Goal: Task Accomplishment & Management: Complete application form

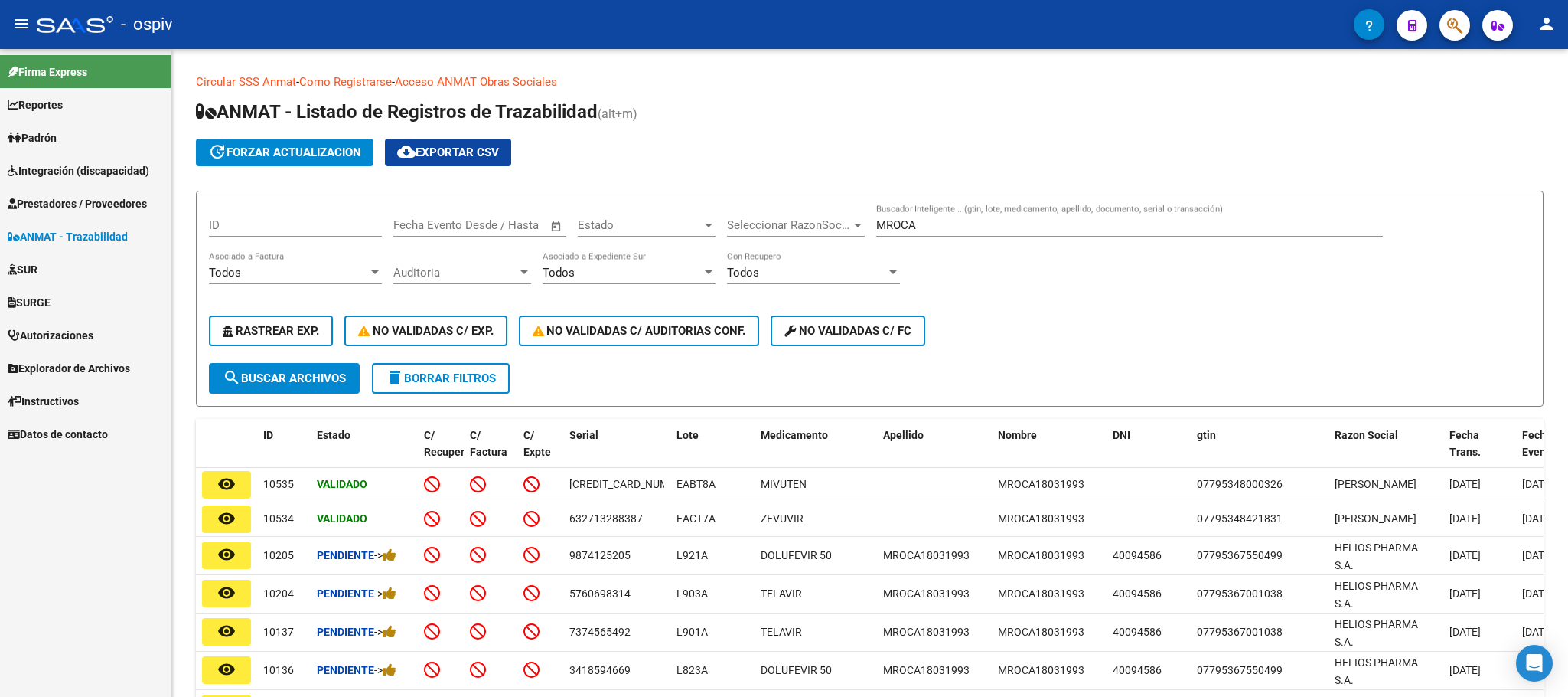
click at [44, 173] on span "Integración (discapacidad)" at bounding box center [78, 170] width 141 height 17
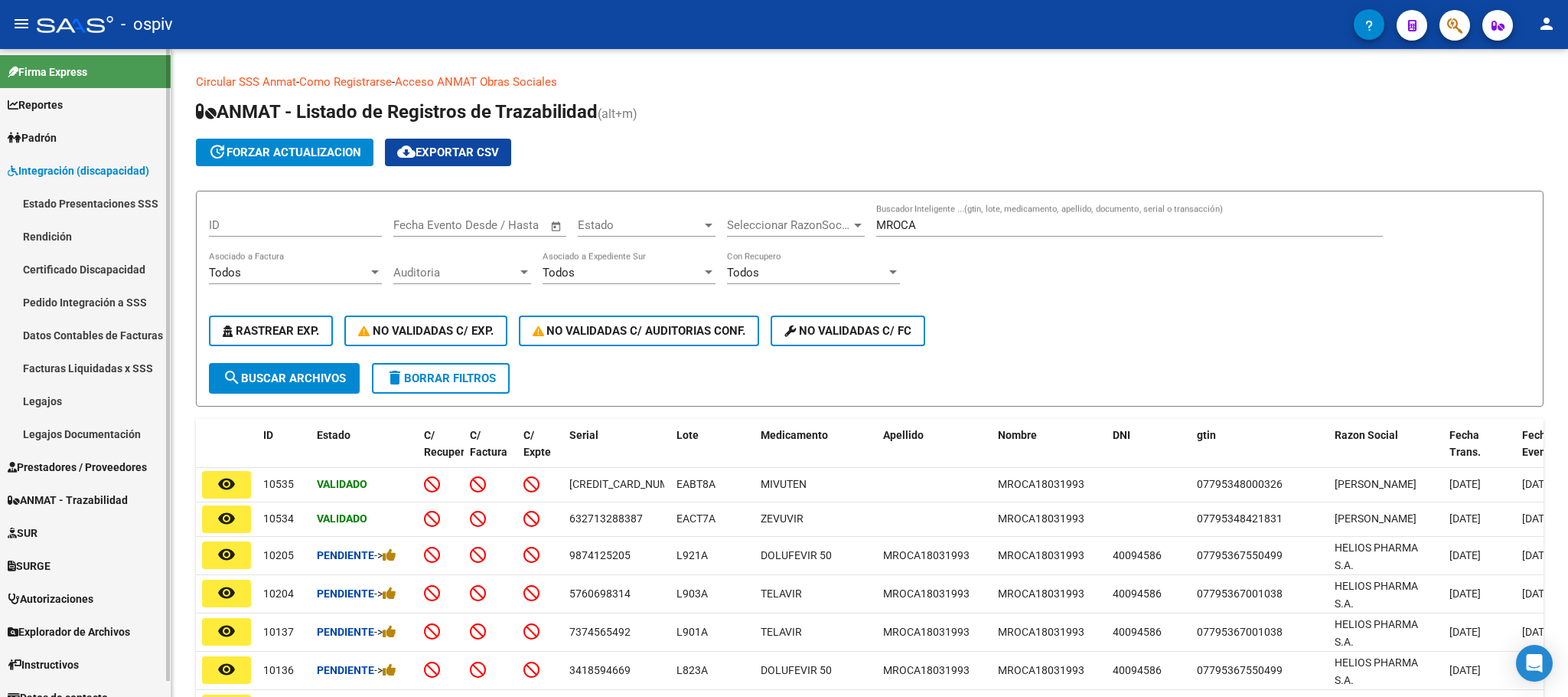
click at [88, 170] on span "Integración (discapacidad)" at bounding box center [78, 170] width 141 height 17
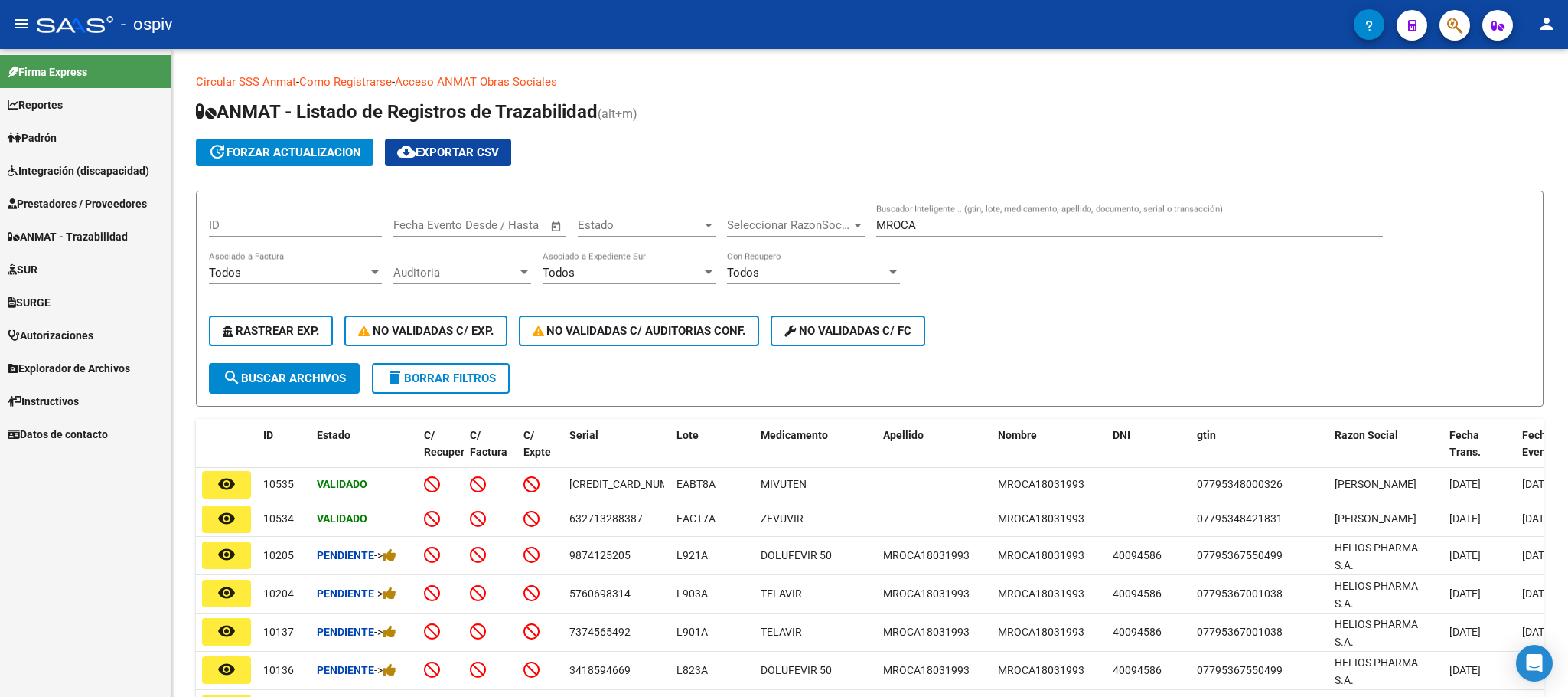
click at [67, 177] on span "Integración (discapacidad)" at bounding box center [78, 170] width 141 height 17
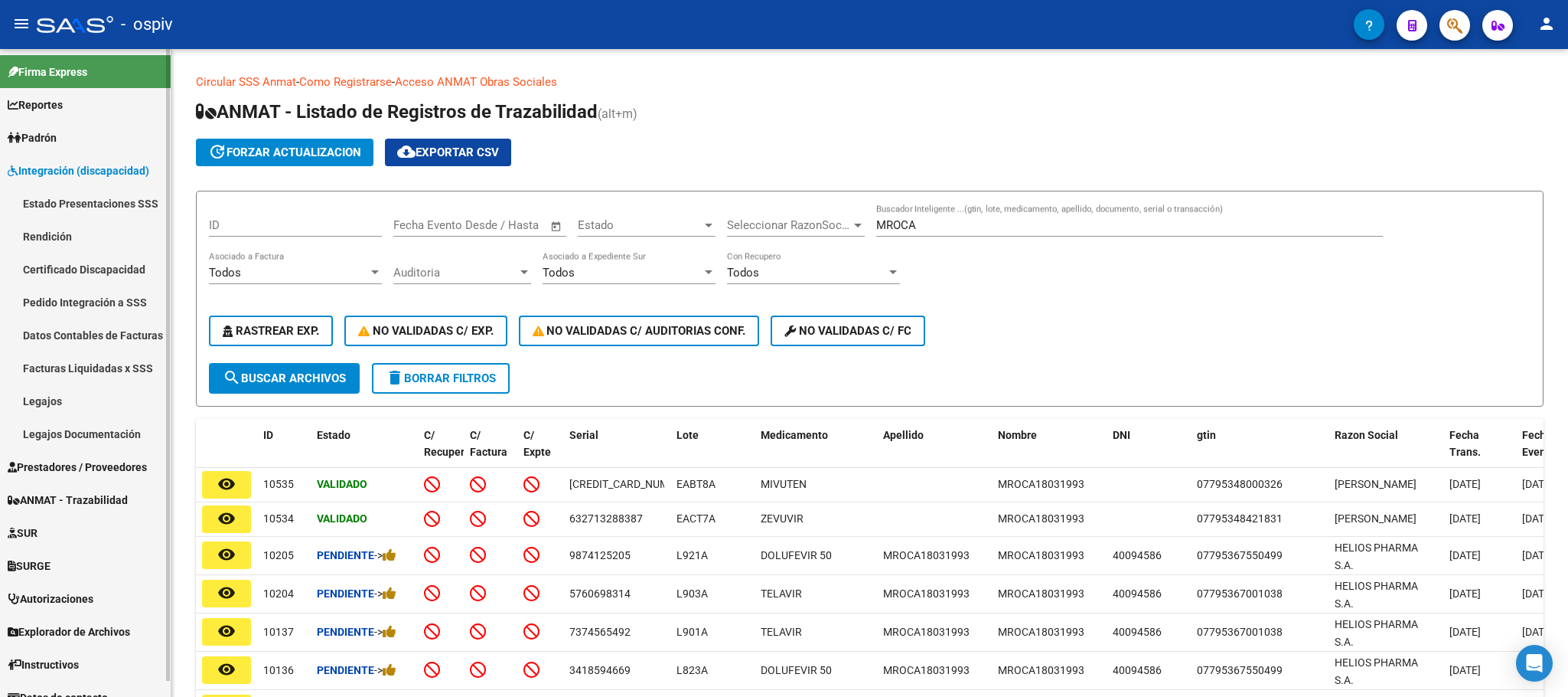
click at [44, 400] on link "Legajos" at bounding box center [85, 400] width 171 height 33
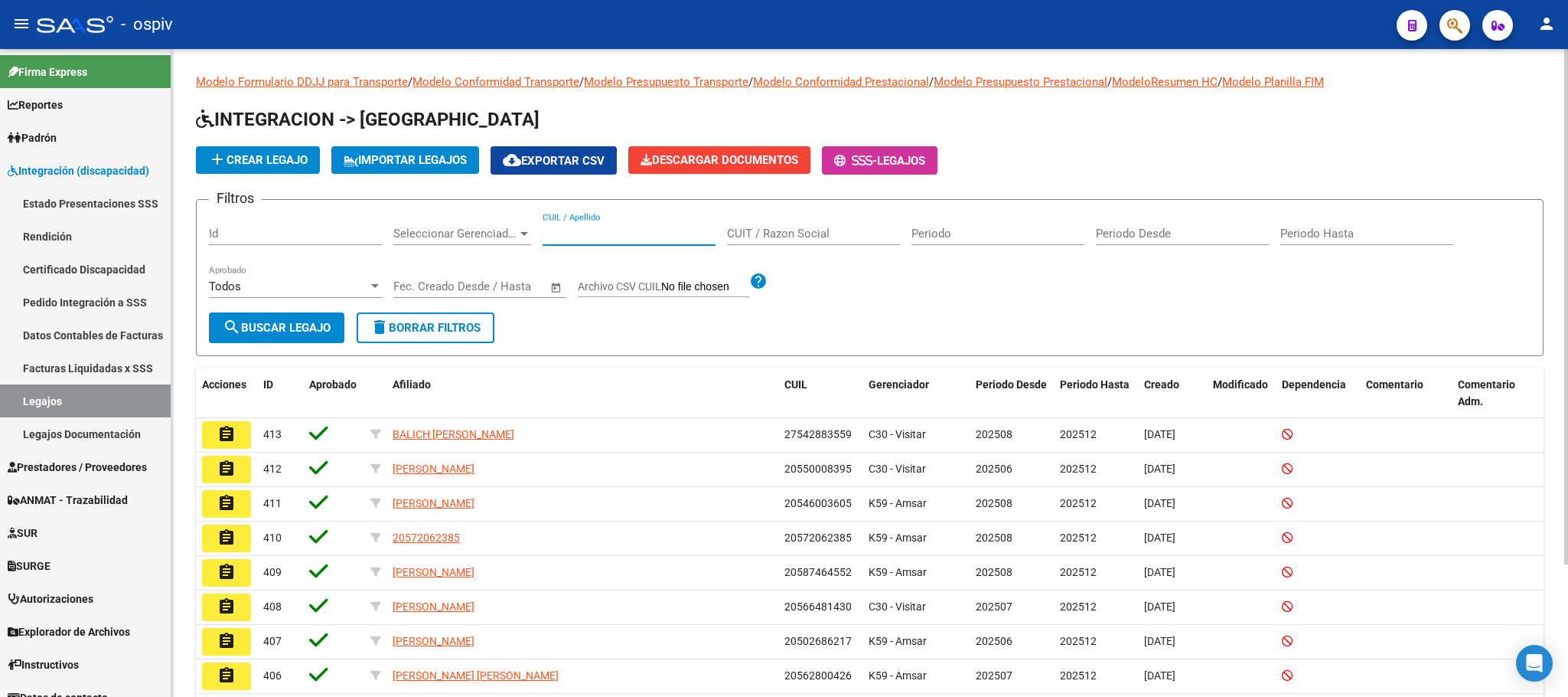
click at [598, 232] on input "CUIL / Apellido" at bounding box center [629, 233] width 173 height 14
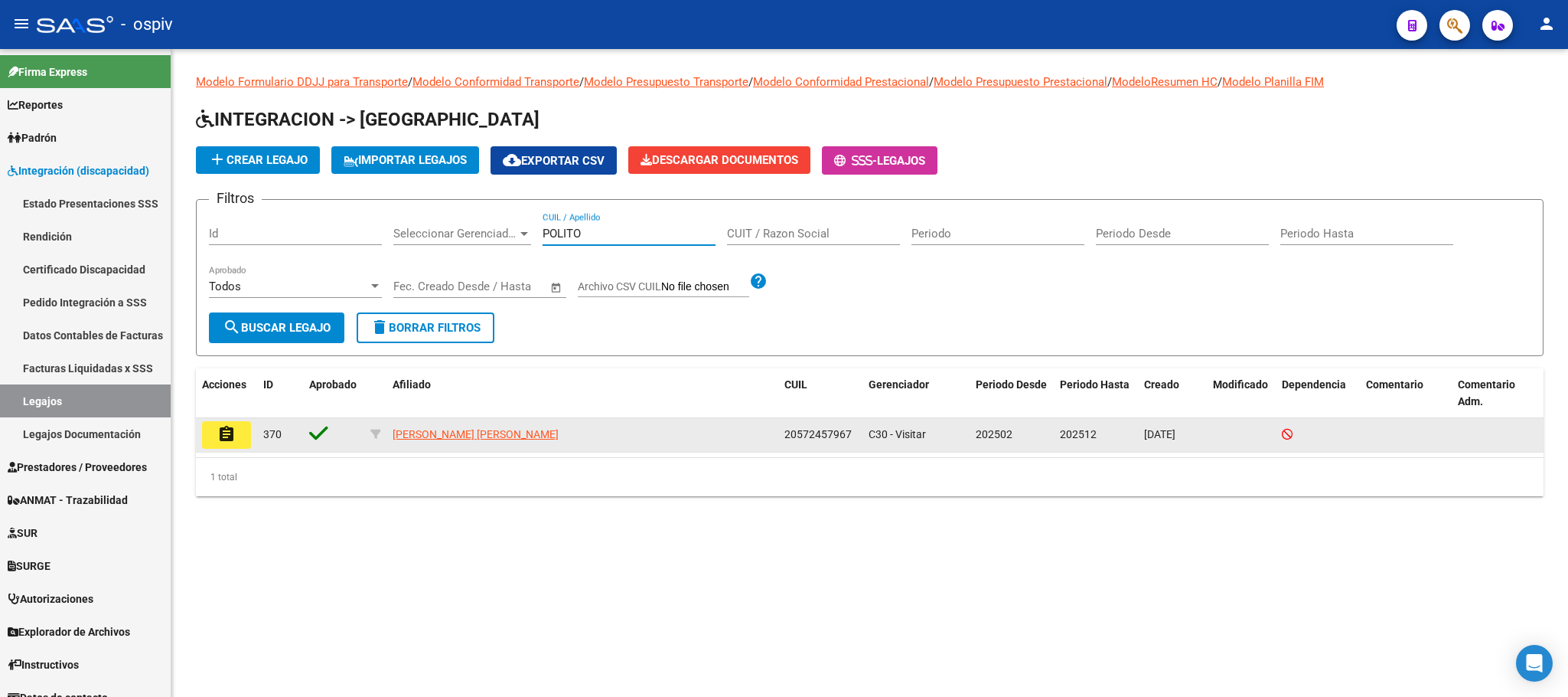
type input "POLITO"
click at [241, 439] on button "assignment" at bounding box center [226, 435] width 49 height 28
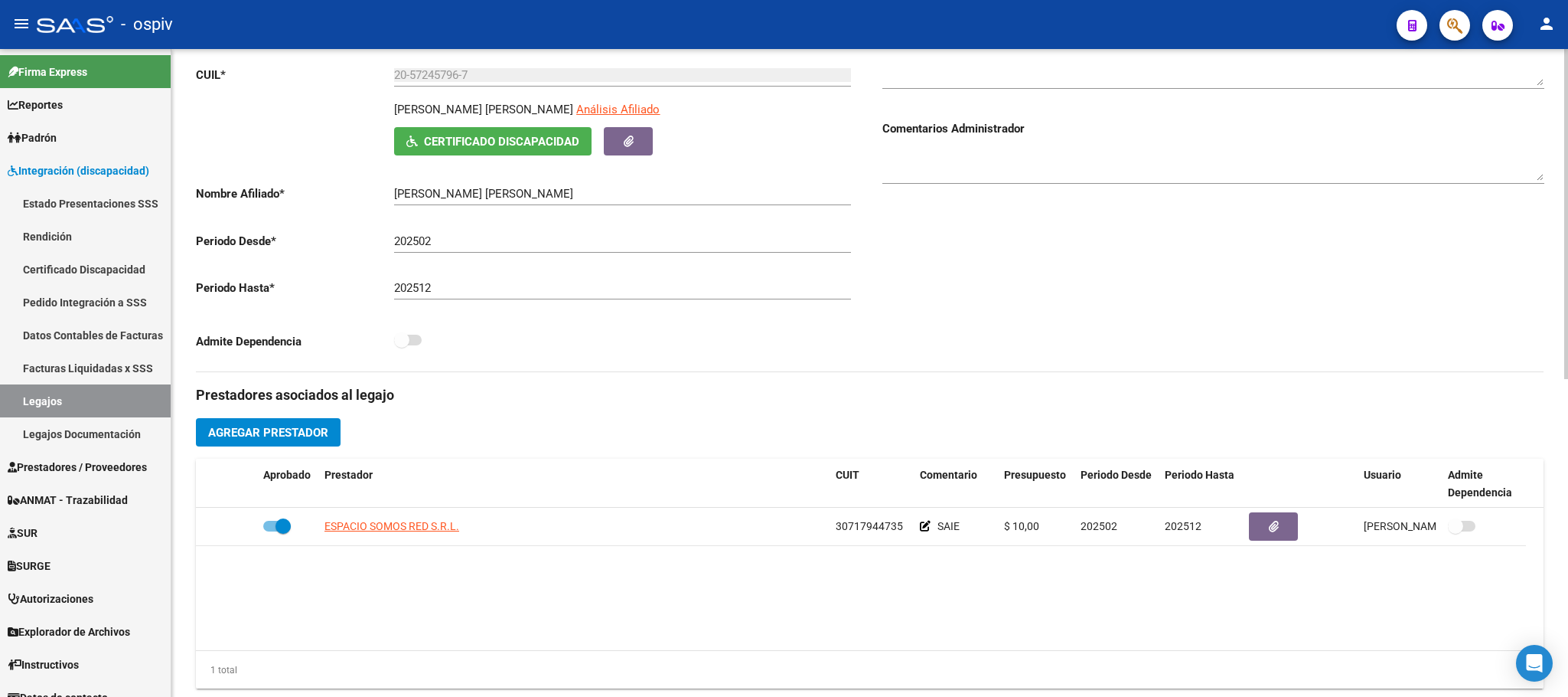
scroll to position [382, 0]
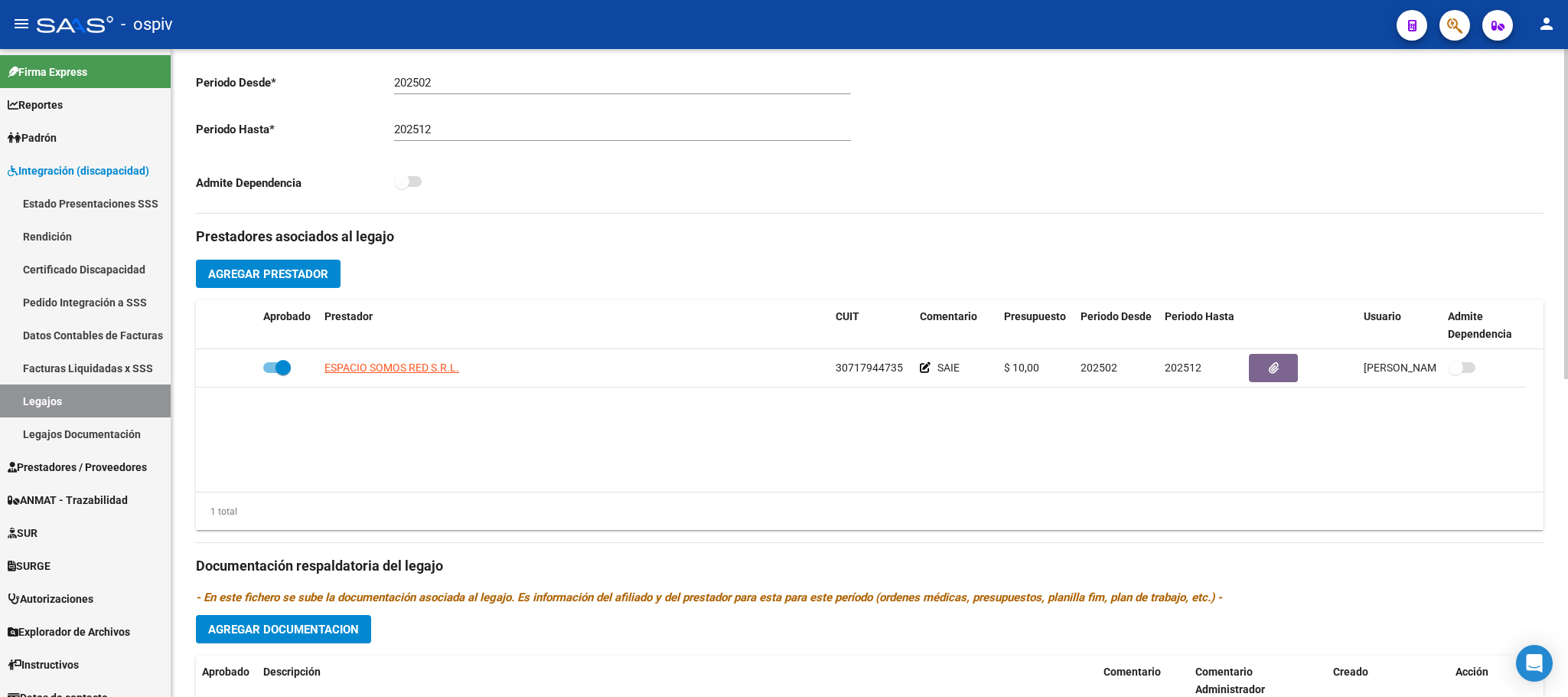
click at [286, 273] on span "Agregar Prestador" at bounding box center [269, 274] width 121 height 14
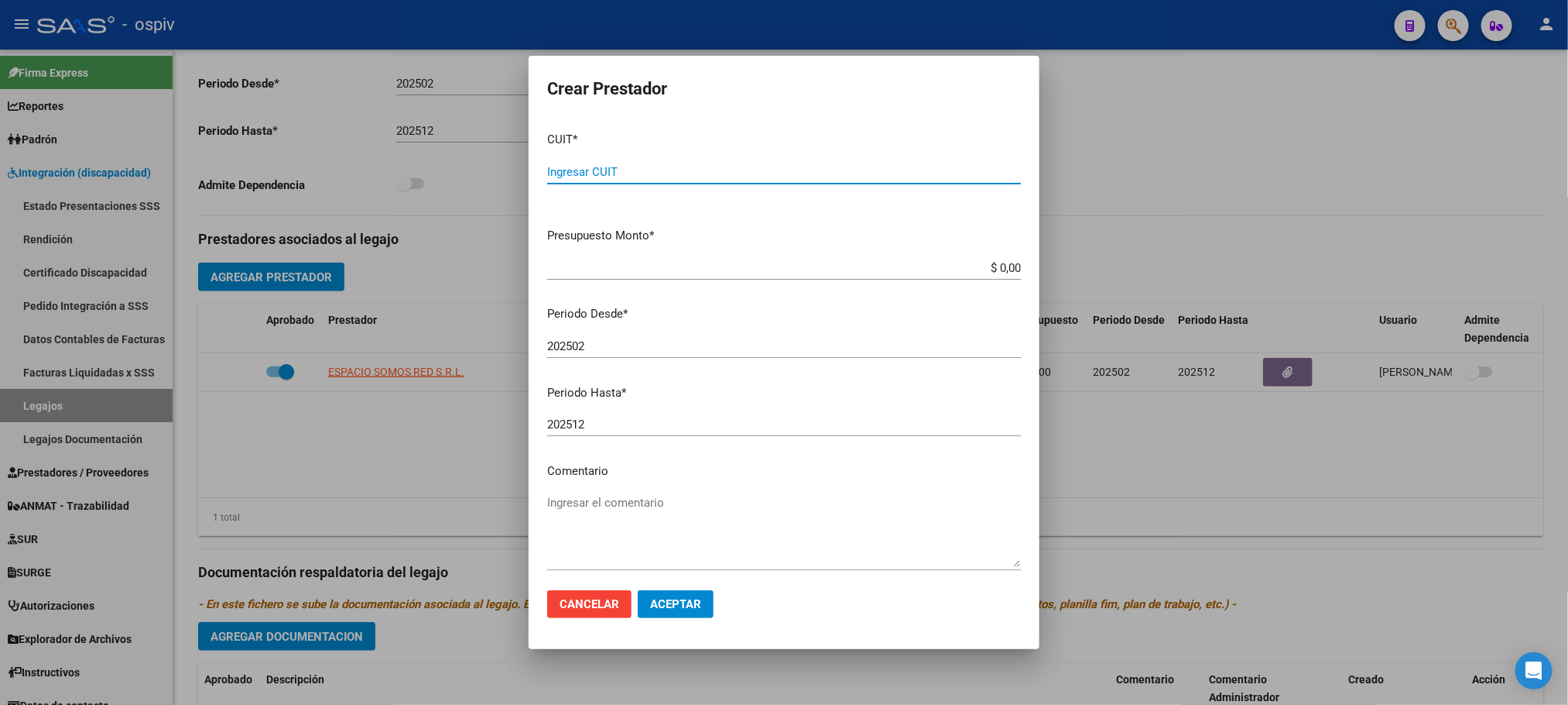
click at [628, 167] on input "Ingresar CUIT" at bounding box center [784, 172] width 474 height 14
paste input "30-70997309-2"
type input "30-70997309-2"
click at [634, 334] on div "202502 Ingresar el periodo" at bounding box center [784, 345] width 474 height 23
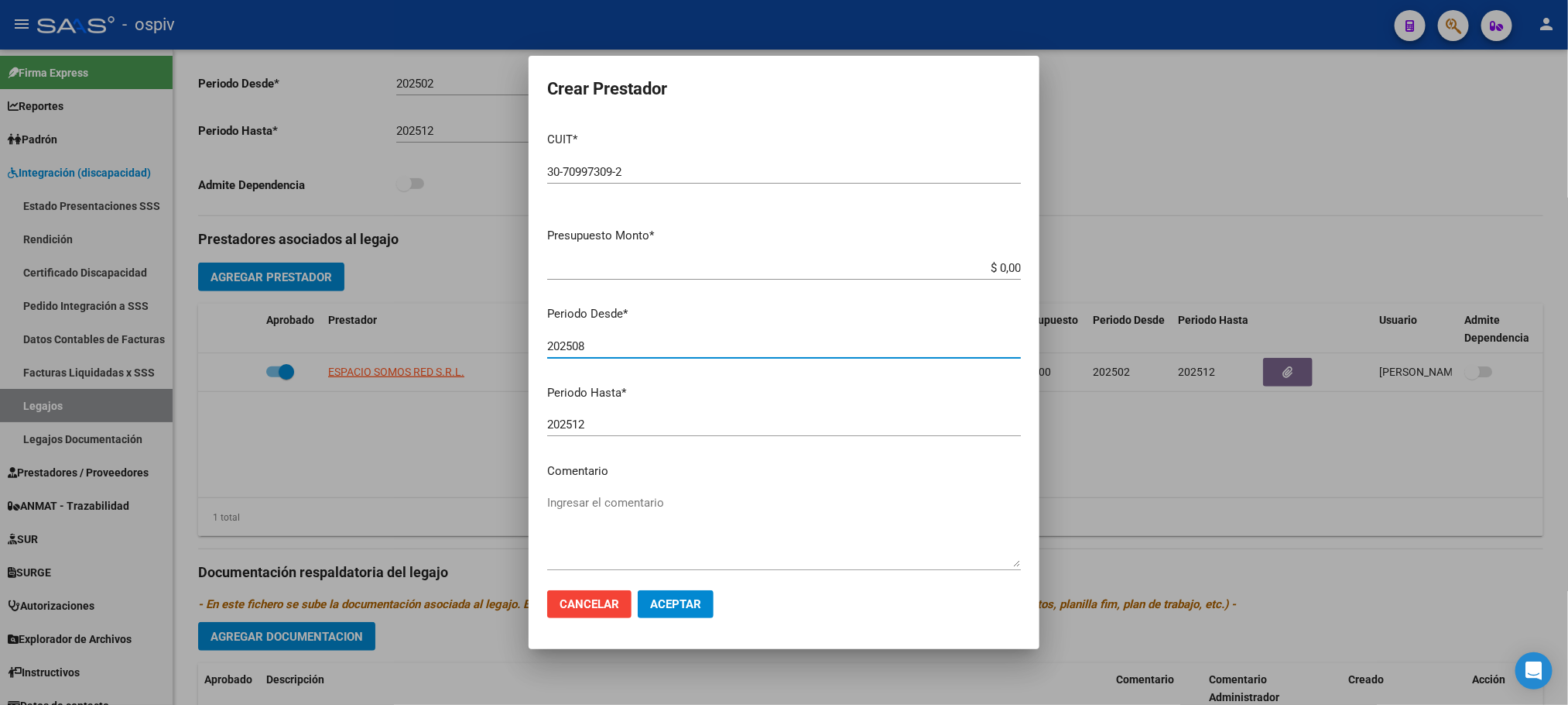
type input "202508"
click at [664, 550] on textarea "Ingresar el comentario" at bounding box center [784, 530] width 474 height 73
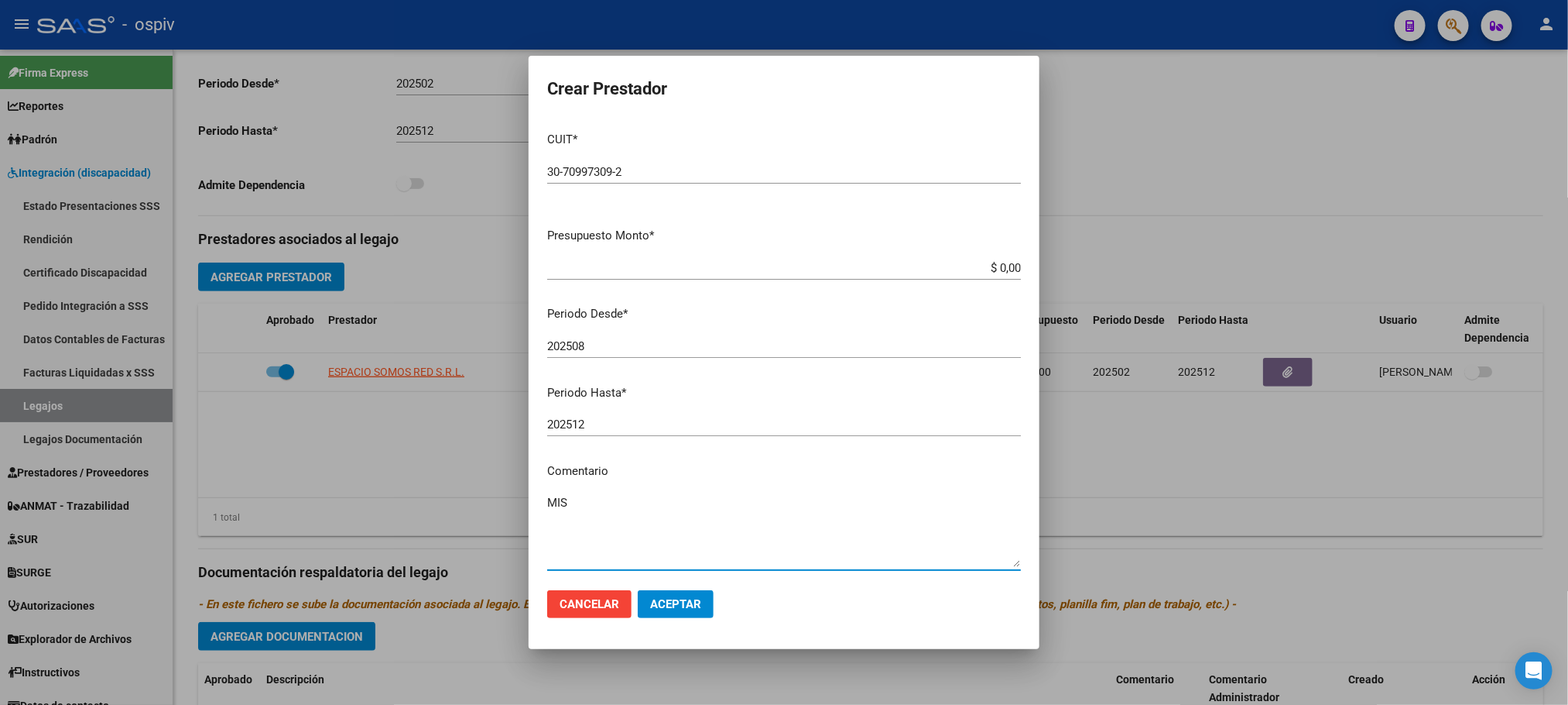
type textarea "MIS"
click at [688, 602] on span "Aceptar" at bounding box center [675, 604] width 51 height 14
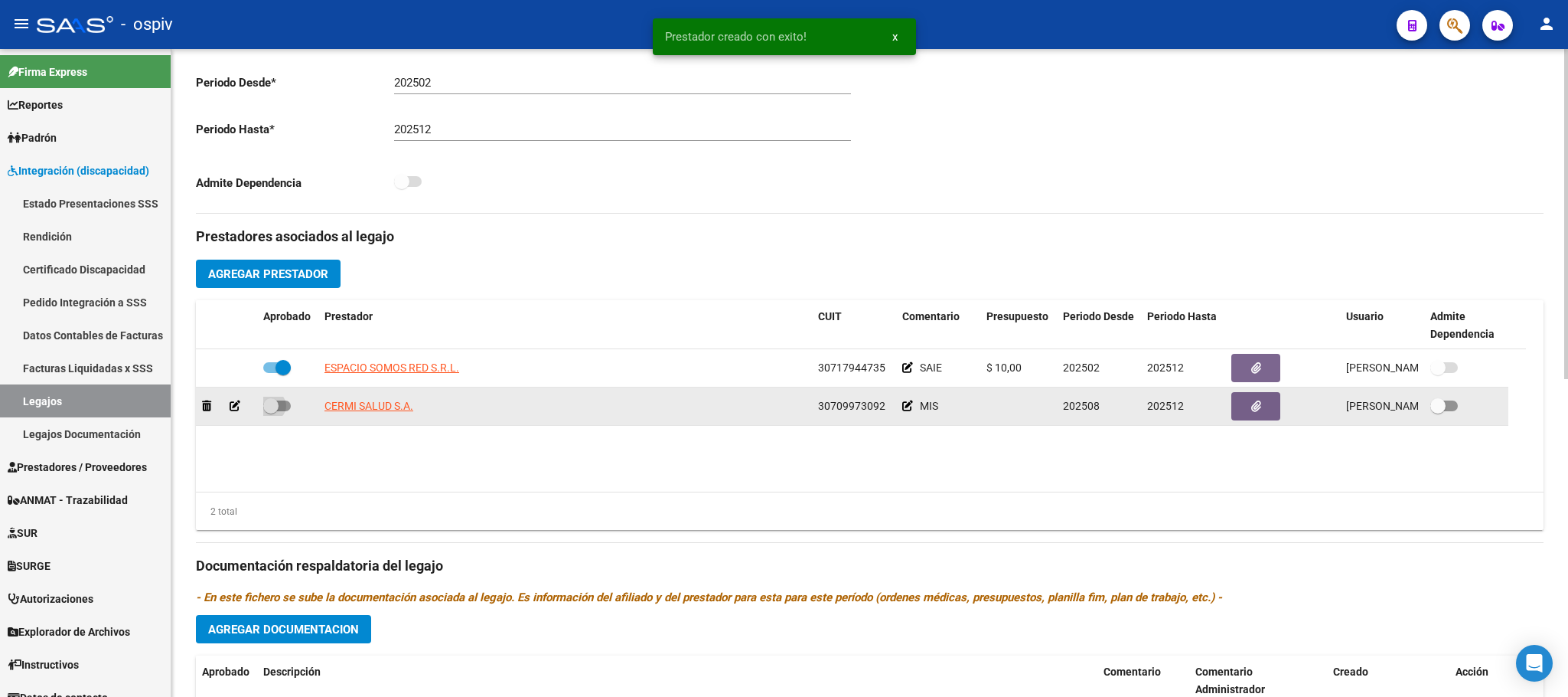
click at [274, 408] on span at bounding box center [270, 405] width 15 height 15
click at [271, 411] on input "checkbox" at bounding box center [270, 411] width 1 height 1
checkbox input "true"
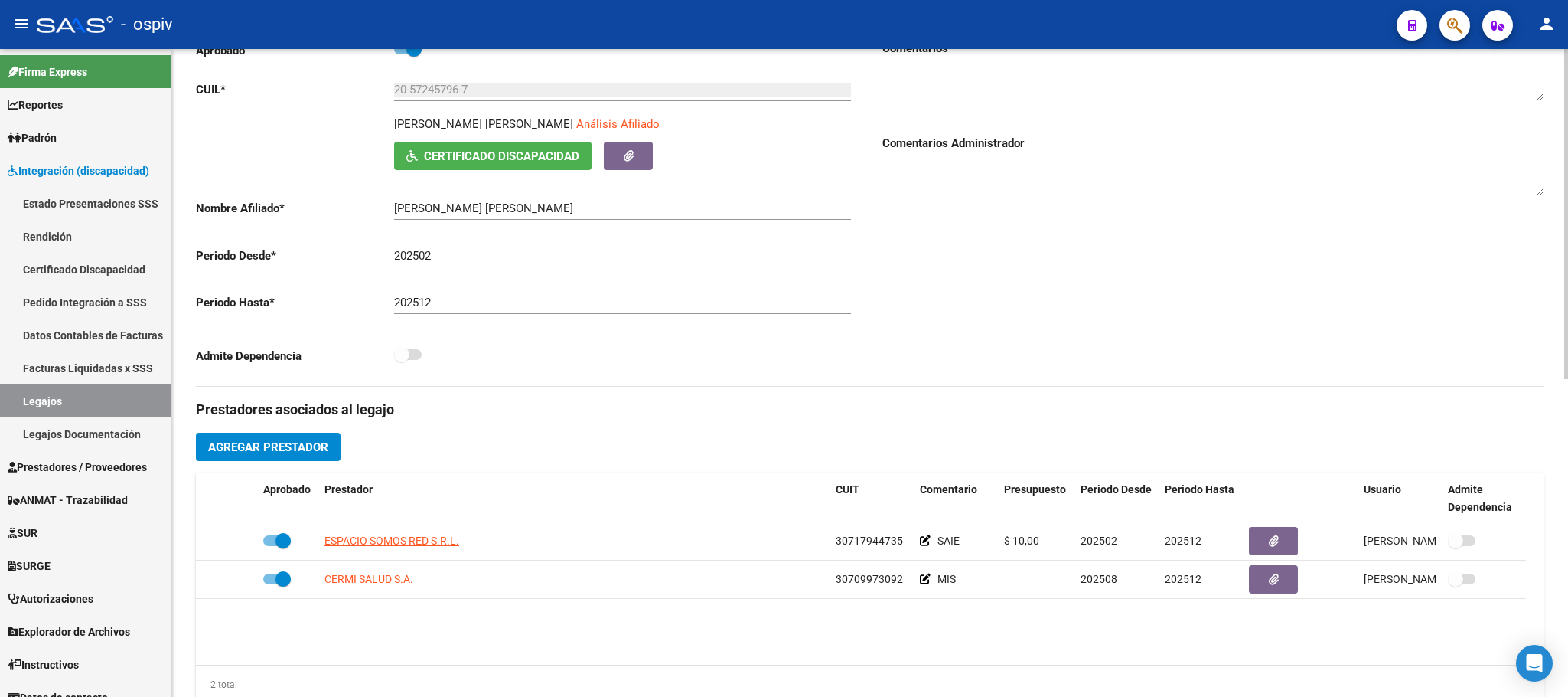
scroll to position [0, 0]
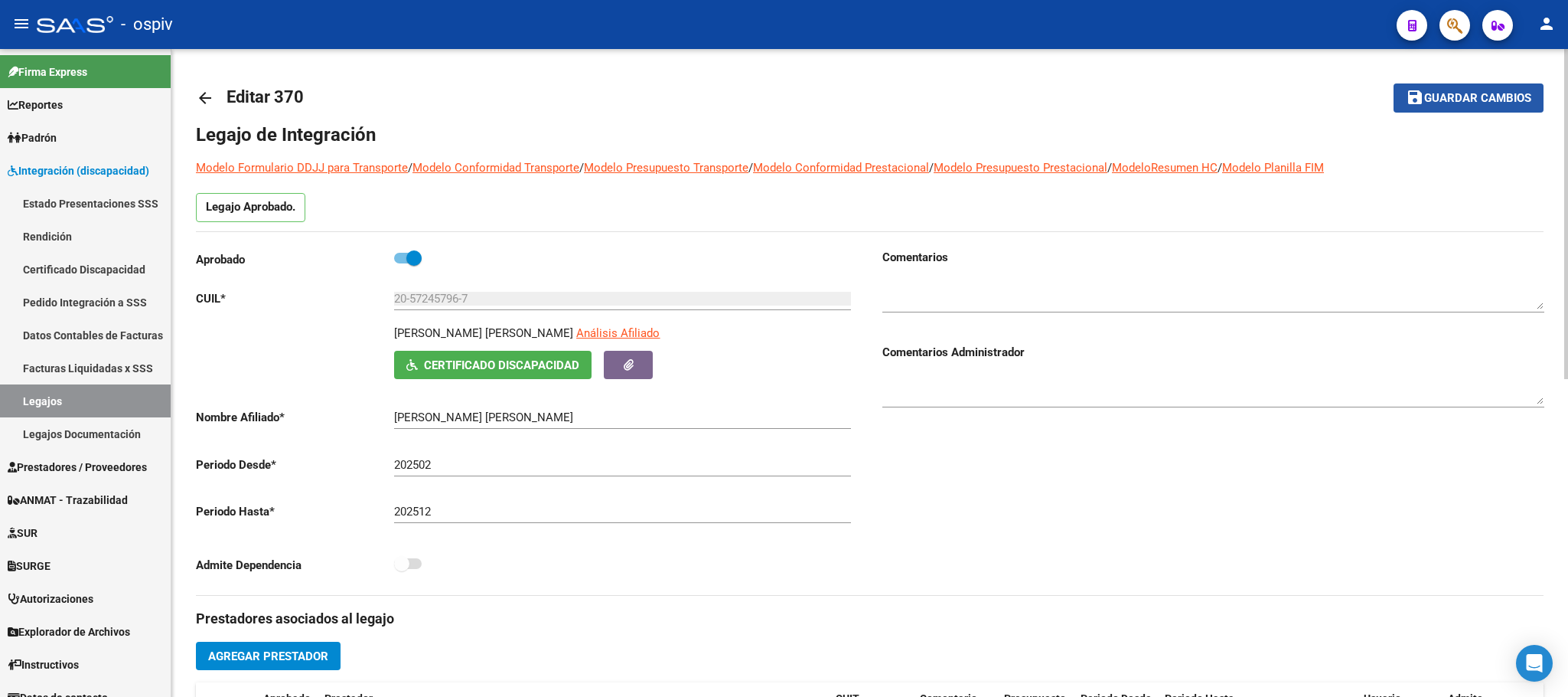
click at [1476, 104] on span "Guardar cambios" at bounding box center [1478, 99] width 107 height 14
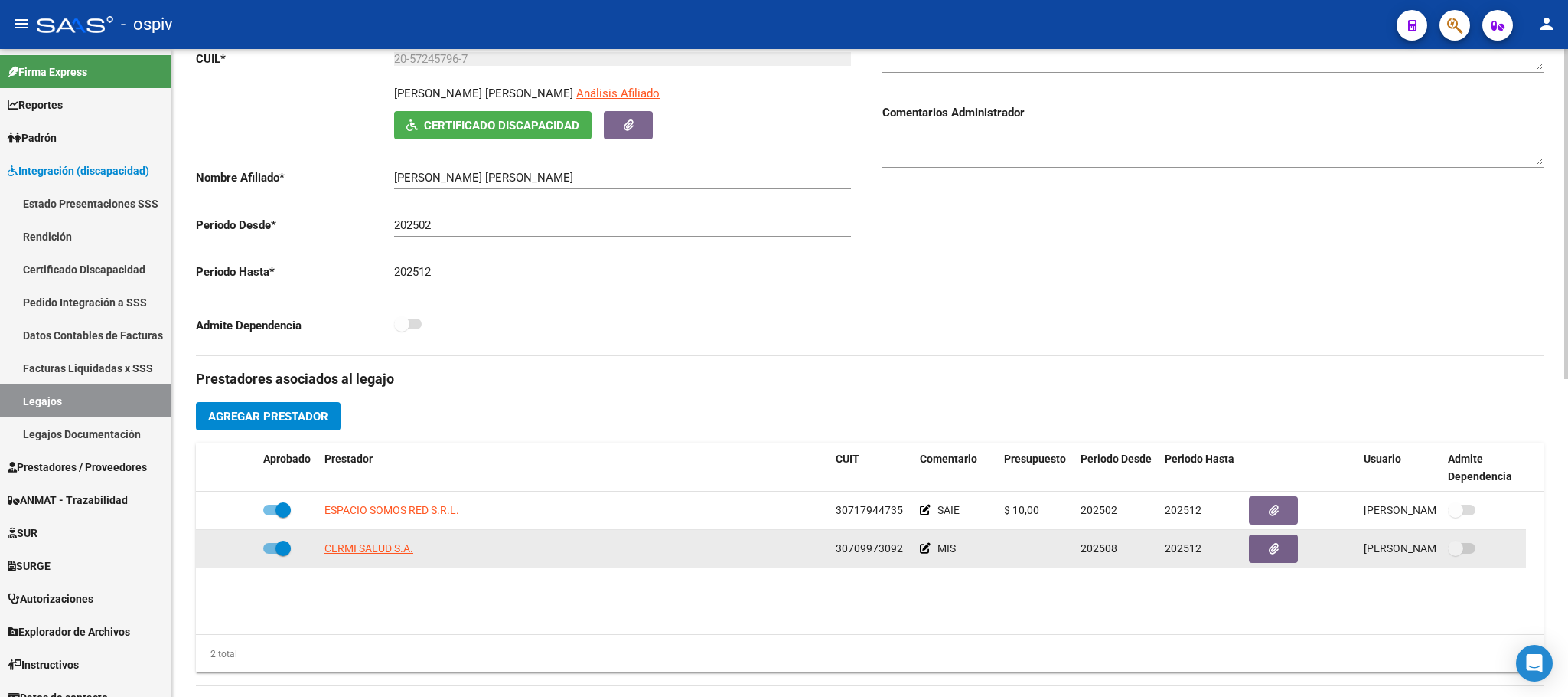
scroll to position [622, 0]
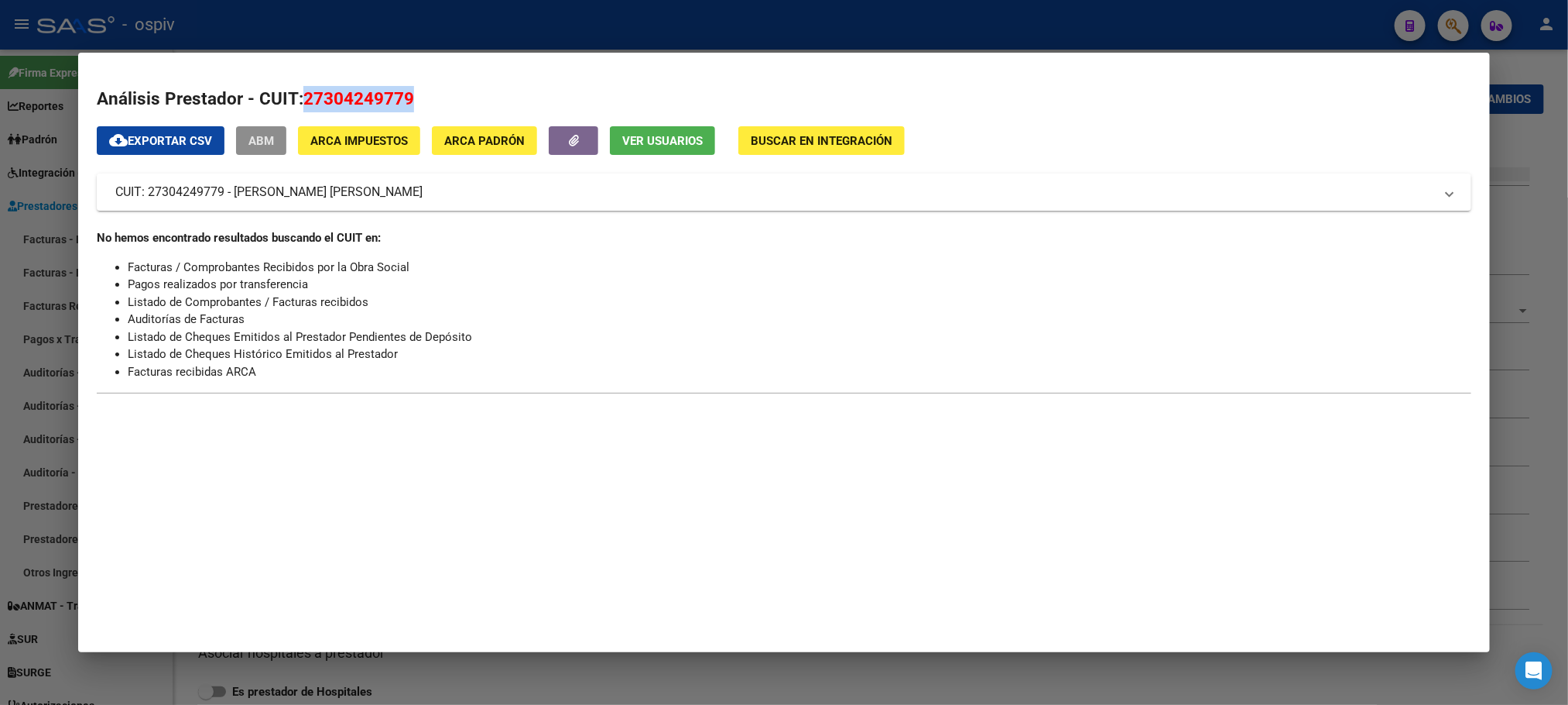
click at [249, 138] on span "ABM" at bounding box center [262, 141] width 26 height 14
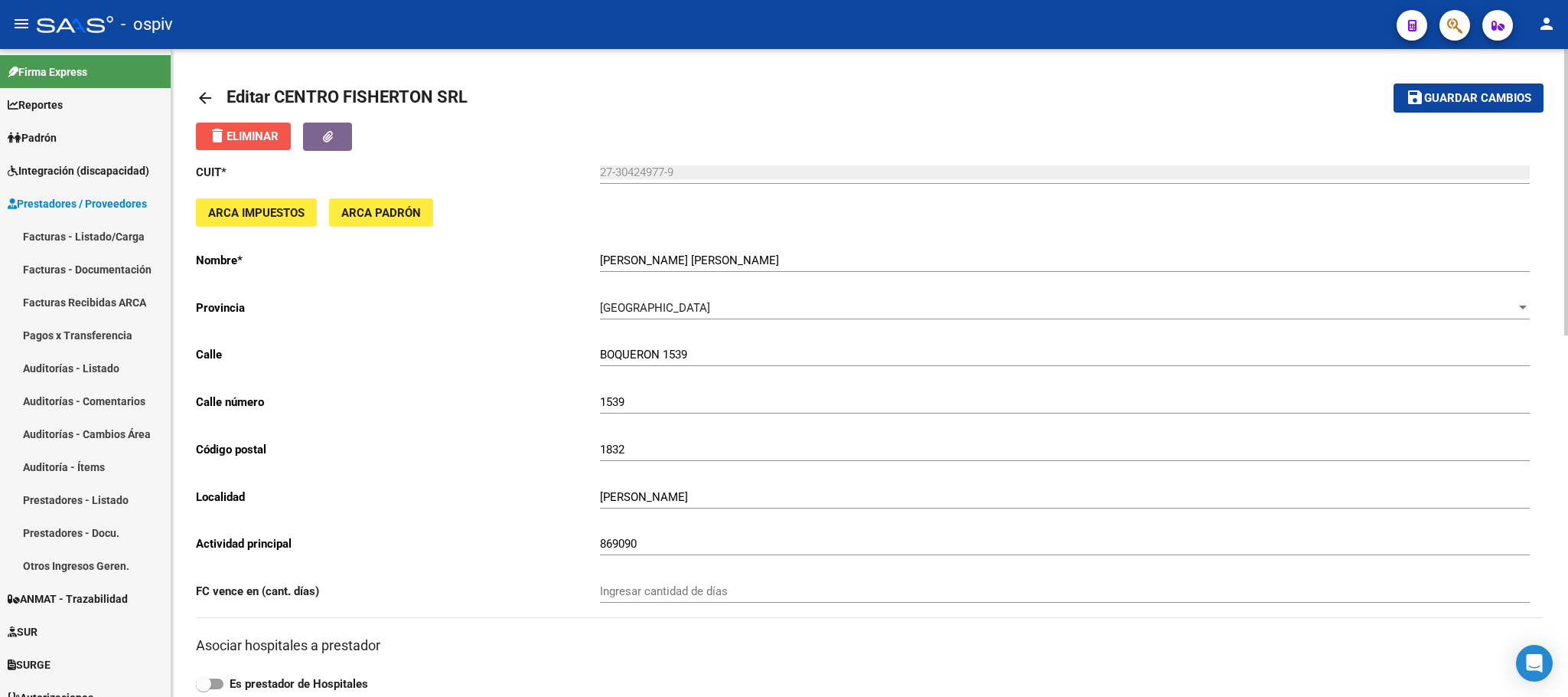
click at [258, 131] on span "delete Eliminar" at bounding box center [243, 136] width 70 height 14
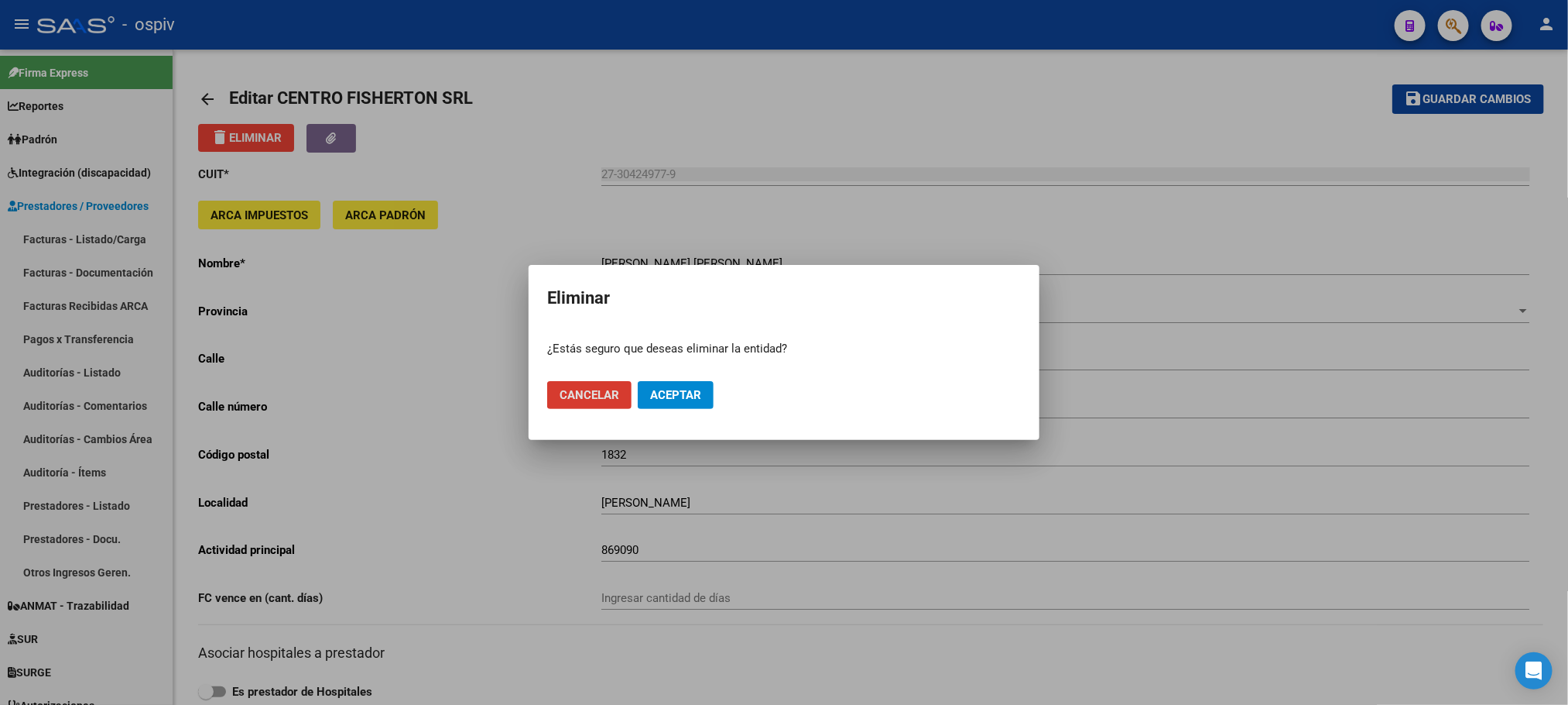
click at [683, 398] on span "Aceptar" at bounding box center [675, 395] width 51 height 14
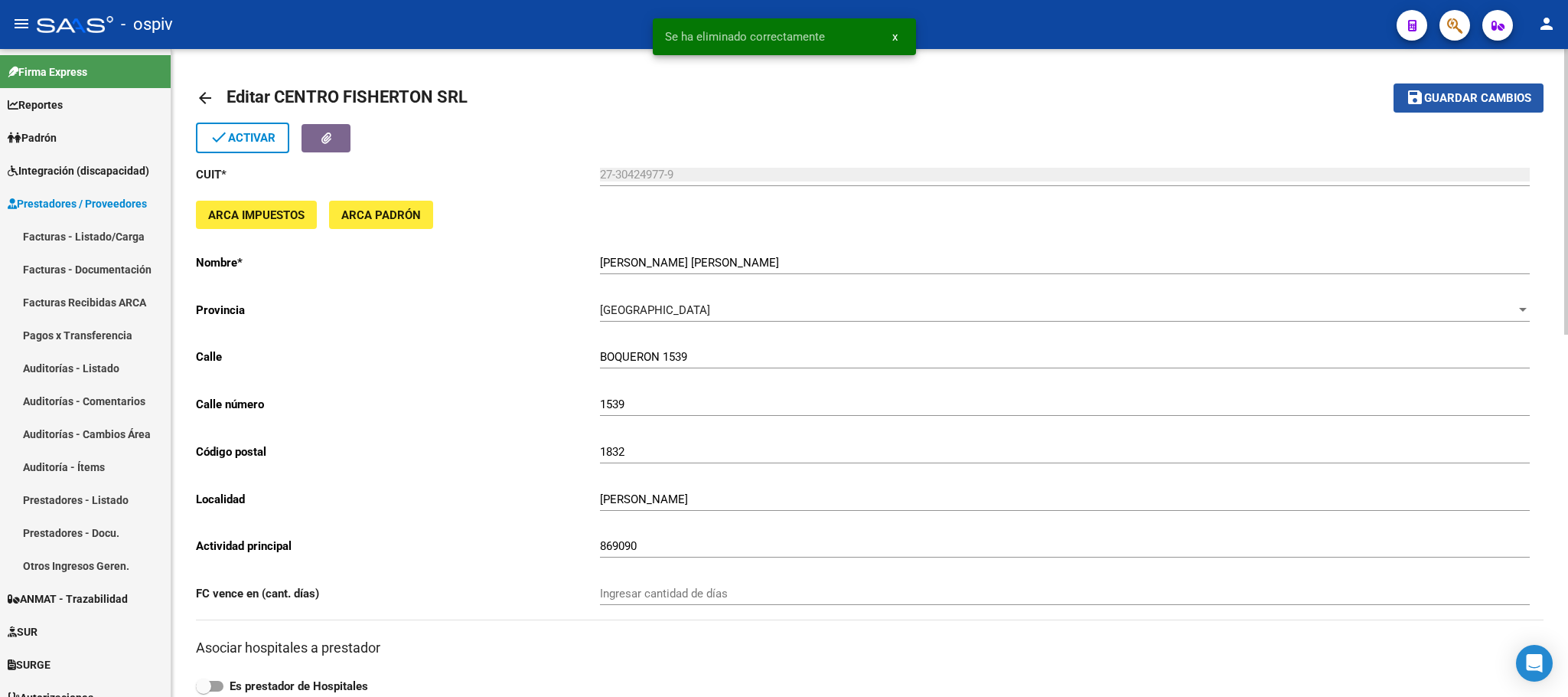
click at [1477, 101] on span "Guardar cambios" at bounding box center [1478, 99] width 107 height 14
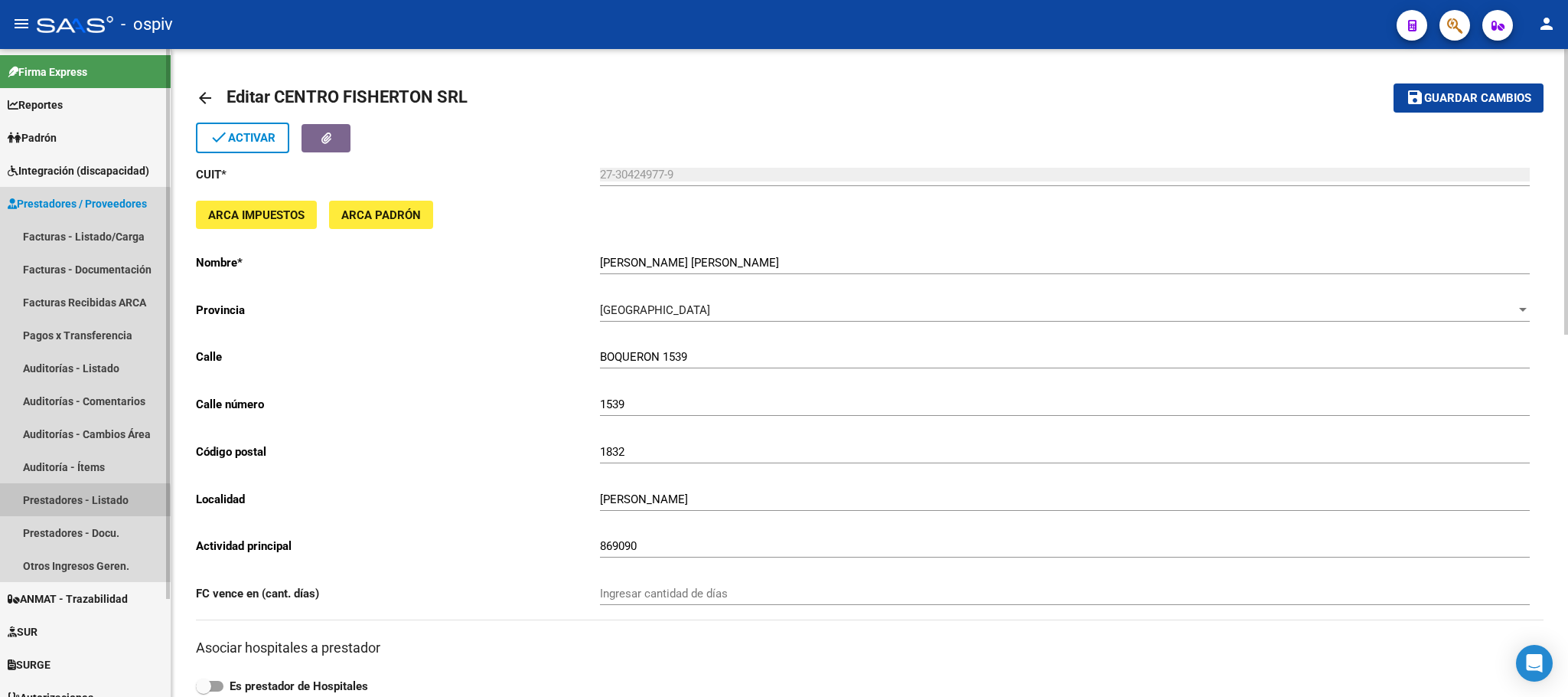
click at [72, 503] on link "Prestadores - Listado" at bounding box center [85, 499] width 171 height 33
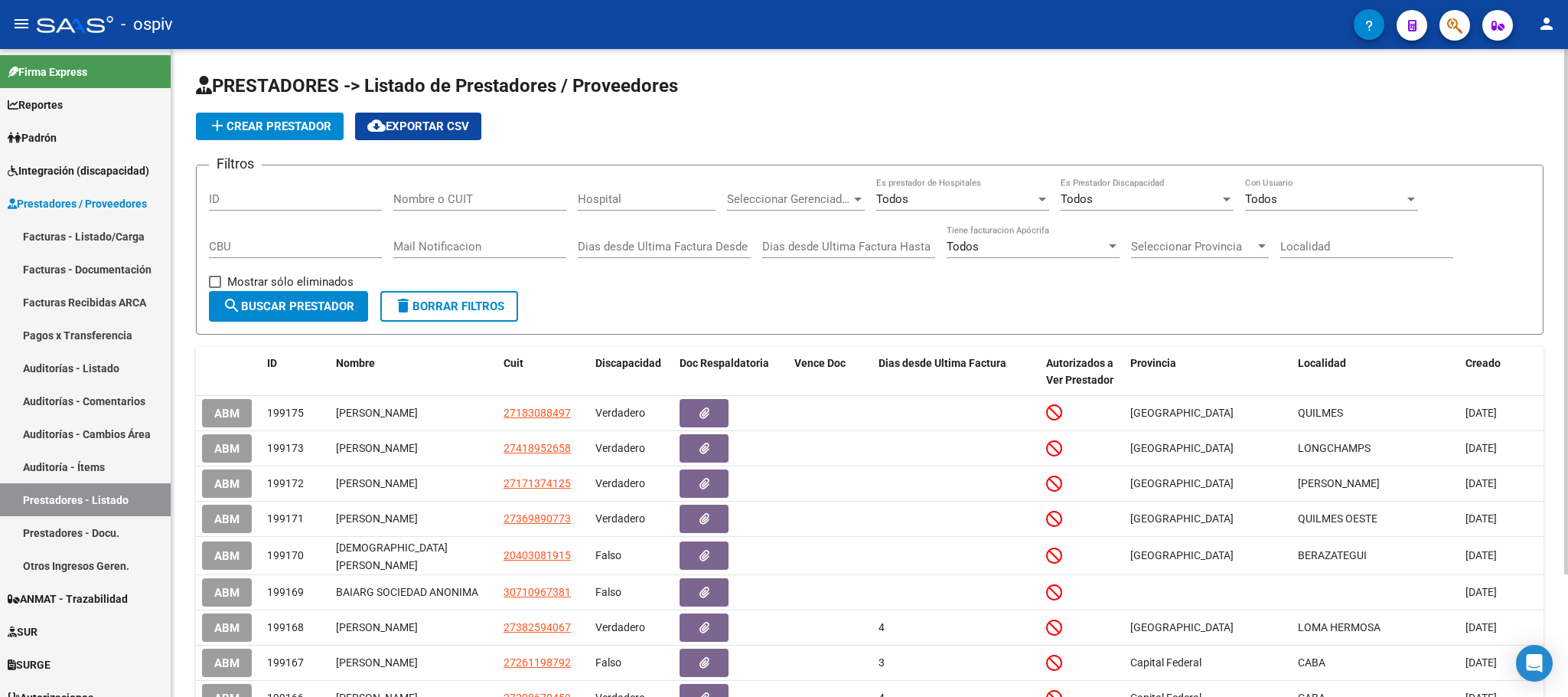
click at [272, 127] on span "add Crear Prestador" at bounding box center [270, 127] width 124 height 14
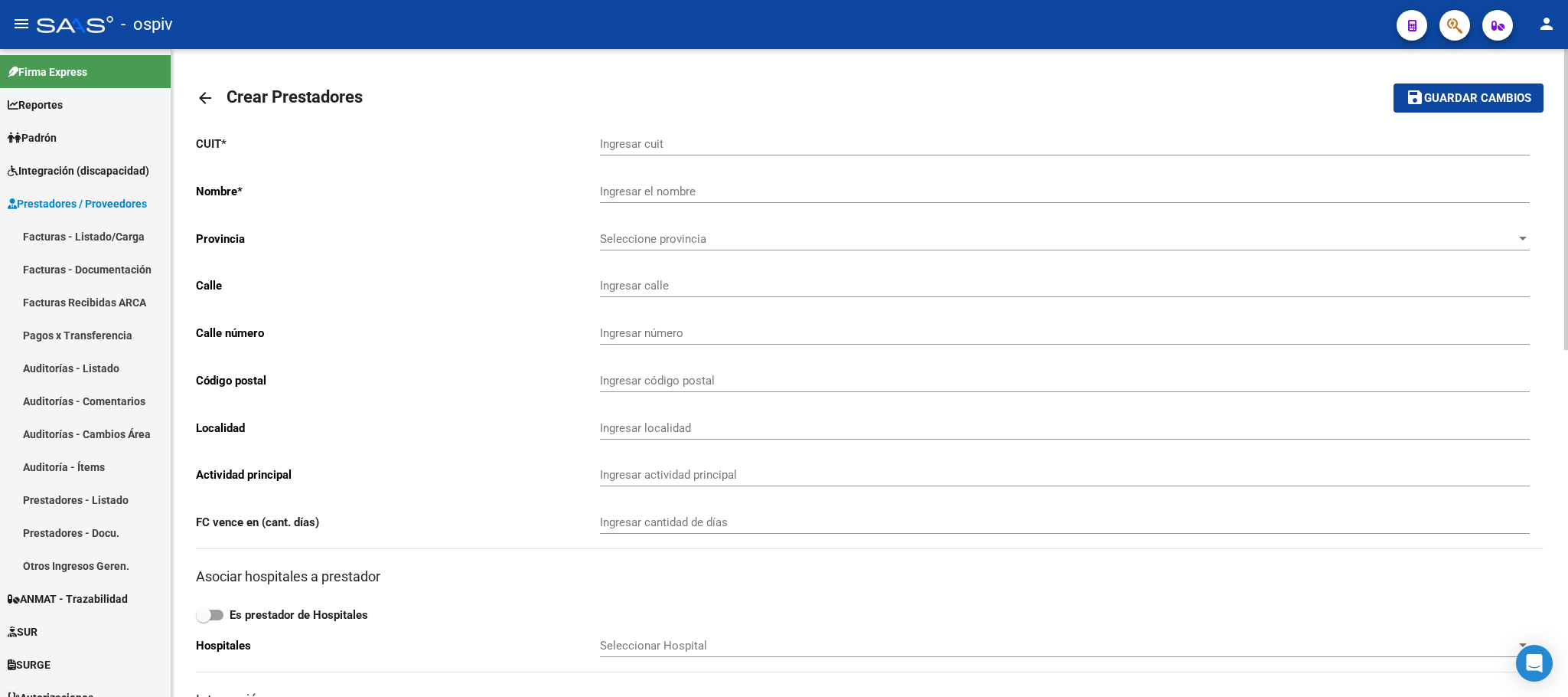
click at [997, 142] on input "Ingresar cuit" at bounding box center [1065, 144] width 930 height 14
paste input "30-70997309-2"
type input "30-70997309-2"
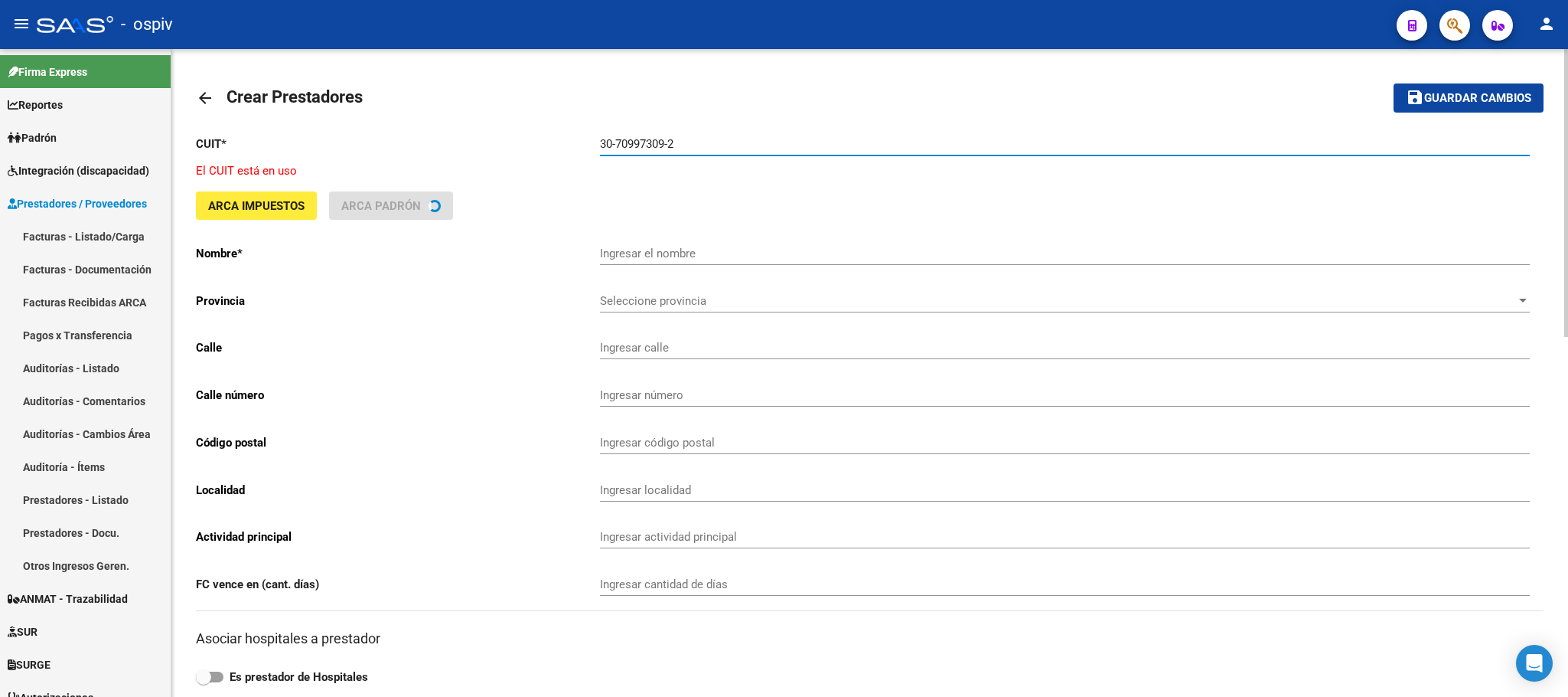
type input "CERMI SALUD S.A."
type input "MOLDES 2225 Piso:1 Dpto:C"
type input "4684"
type input "1424"
type input "CABA"
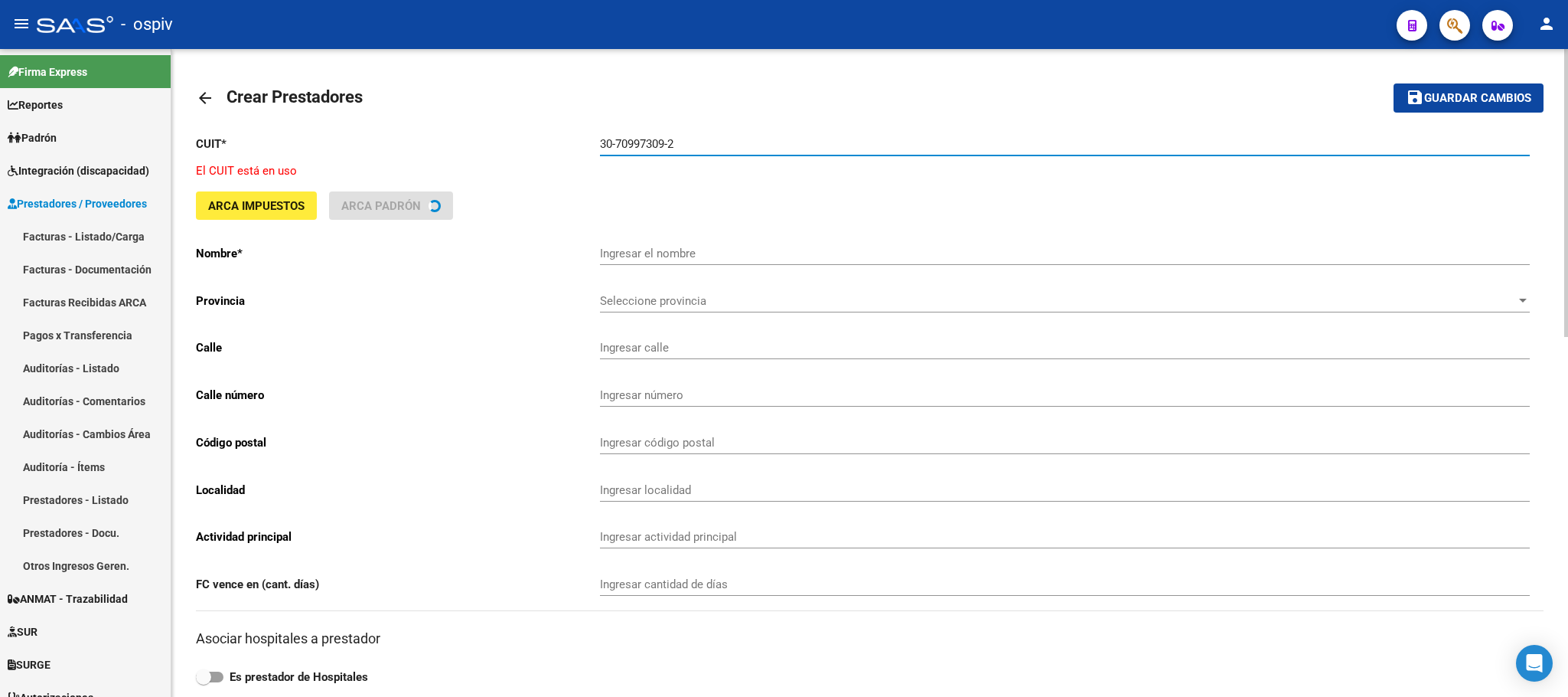
type input "880000"
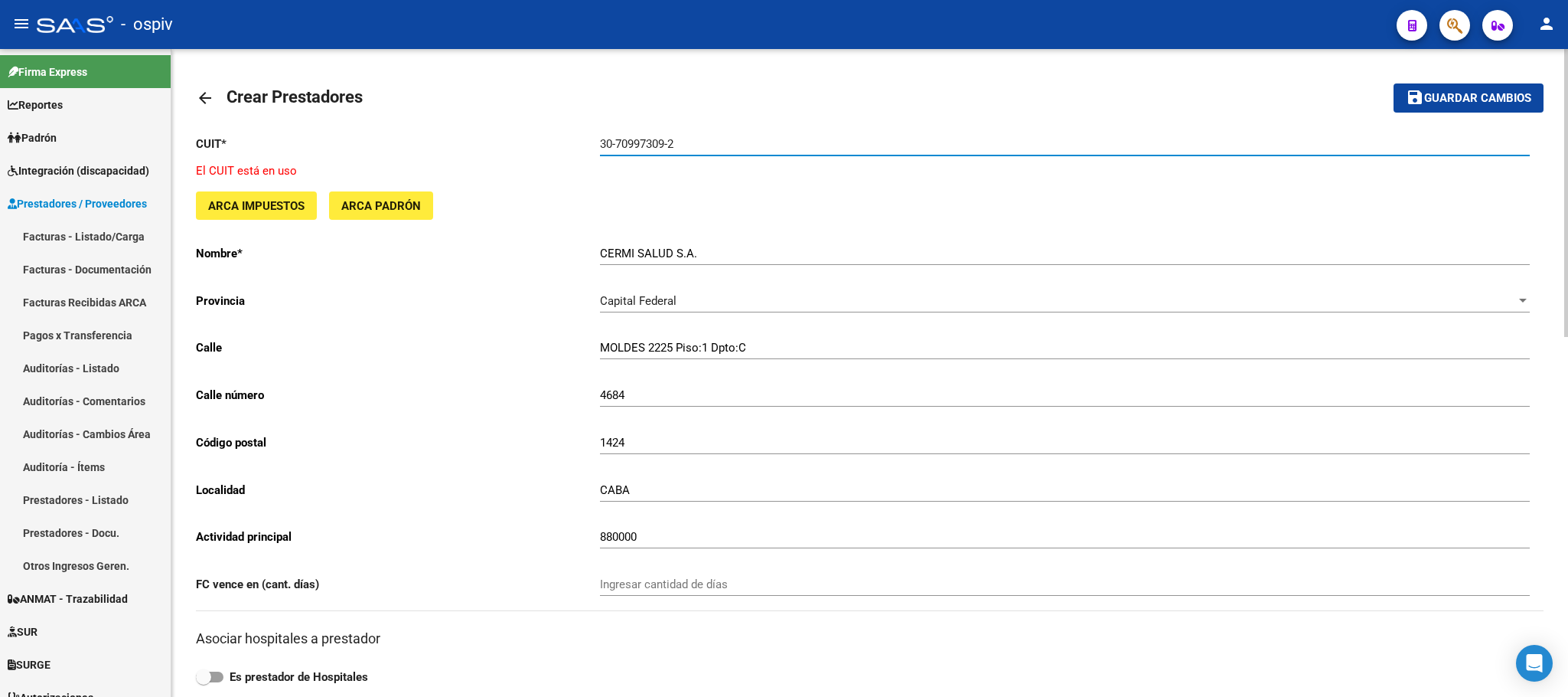
type input "30-70997309-2"
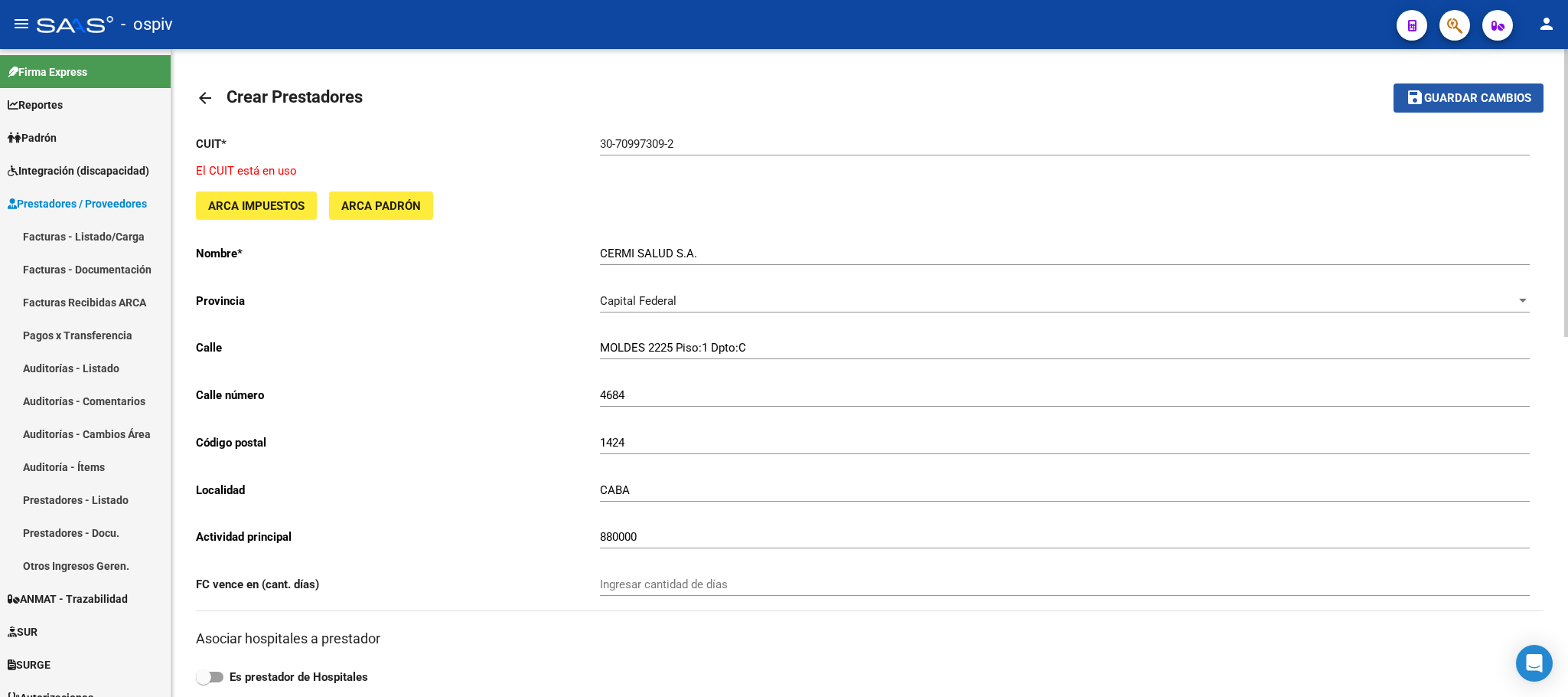
click at [1482, 92] on span "Guardar cambios" at bounding box center [1478, 99] width 107 height 14
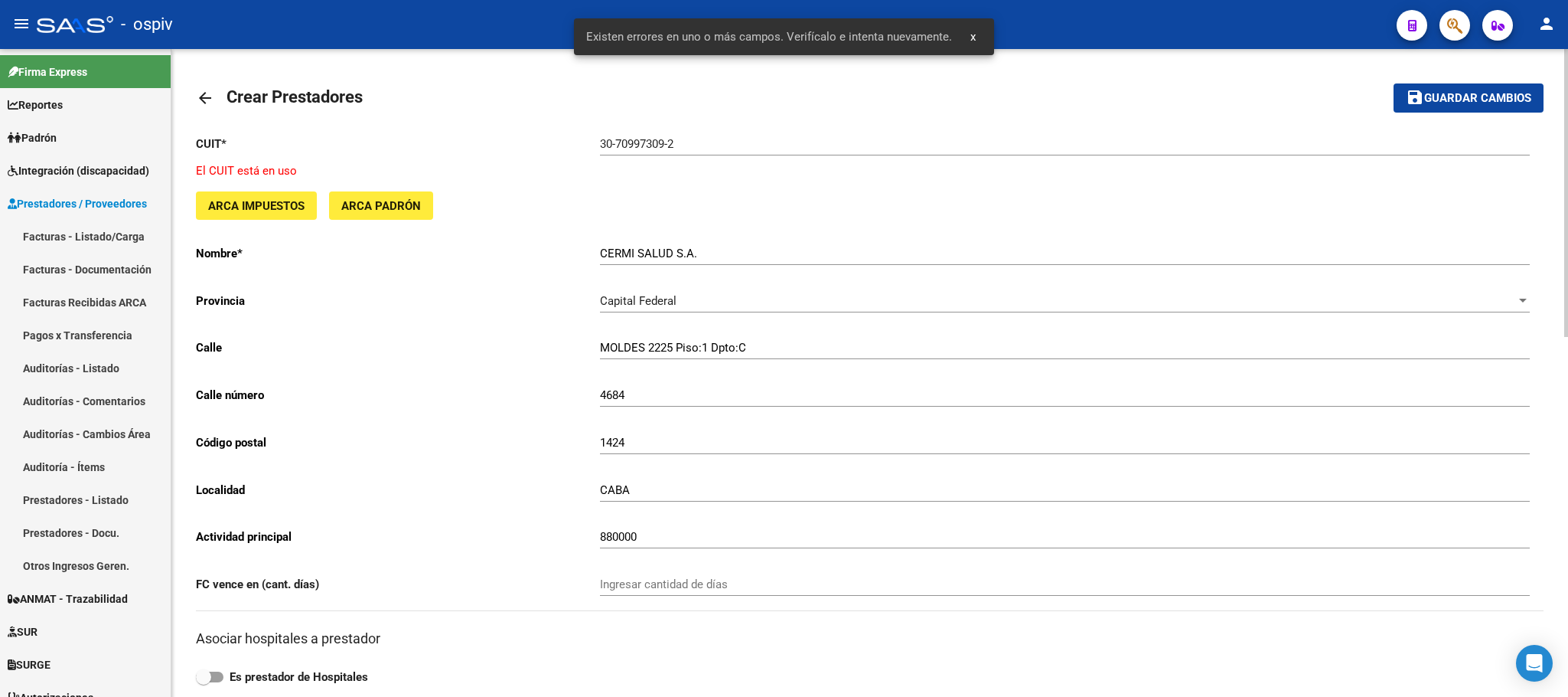
click at [485, 242] on div "CUIT * 30-70997309-2 Ingresar cuit El CUIT está en uso ARCA Impuestos ARCA Padr…" at bounding box center [869, 655] width 1348 height 1066
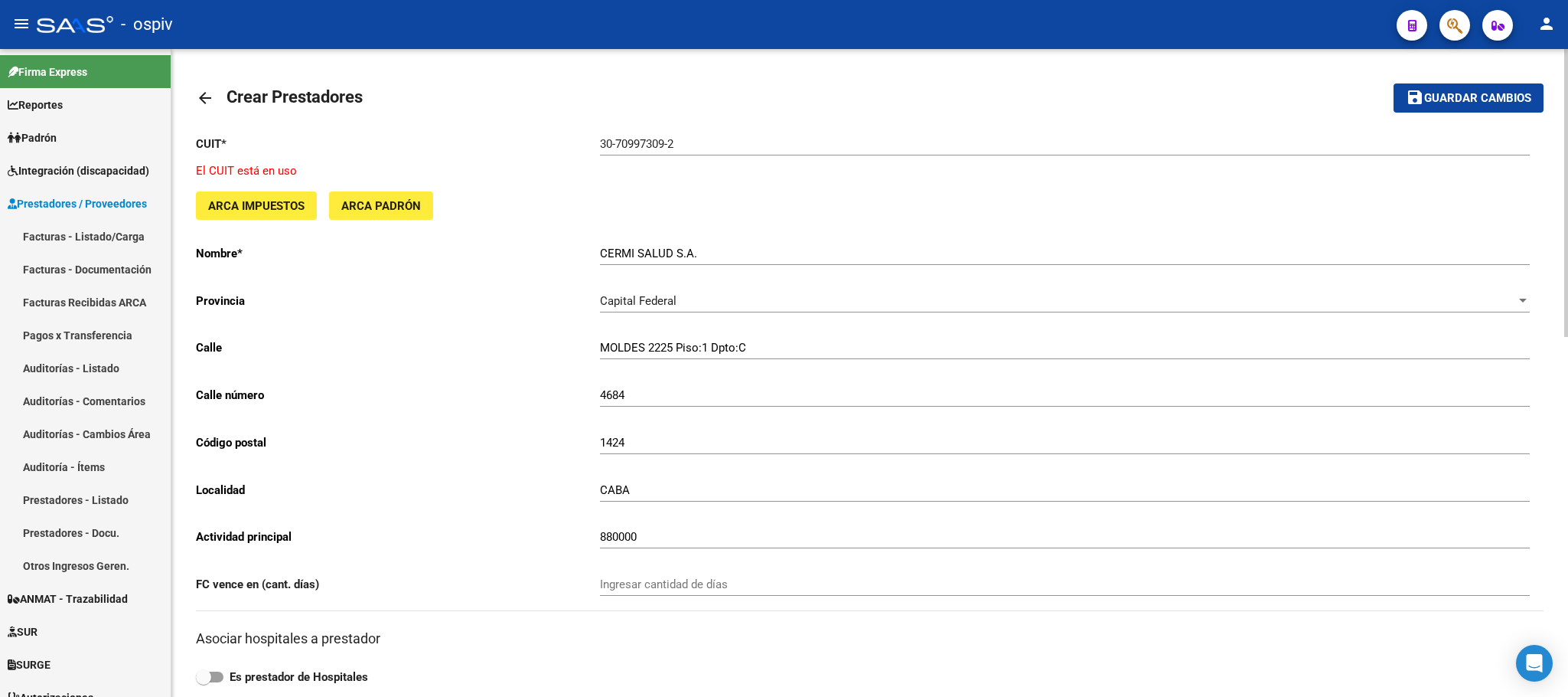
click at [273, 203] on span "ARCA Impuestos" at bounding box center [257, 206] width 97 height 14
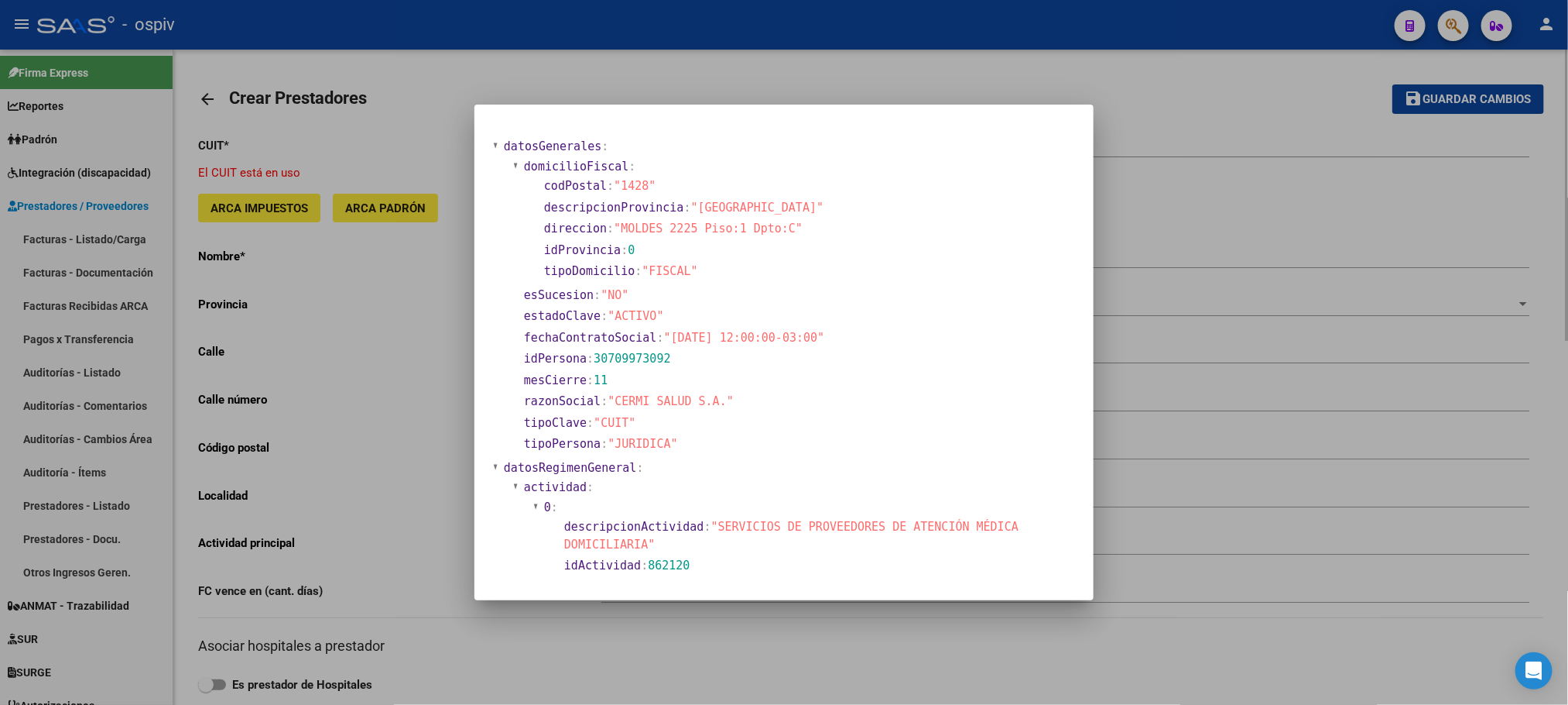
click at [409, 207] on div at bounding box center [784, 352] width 1568 height 705
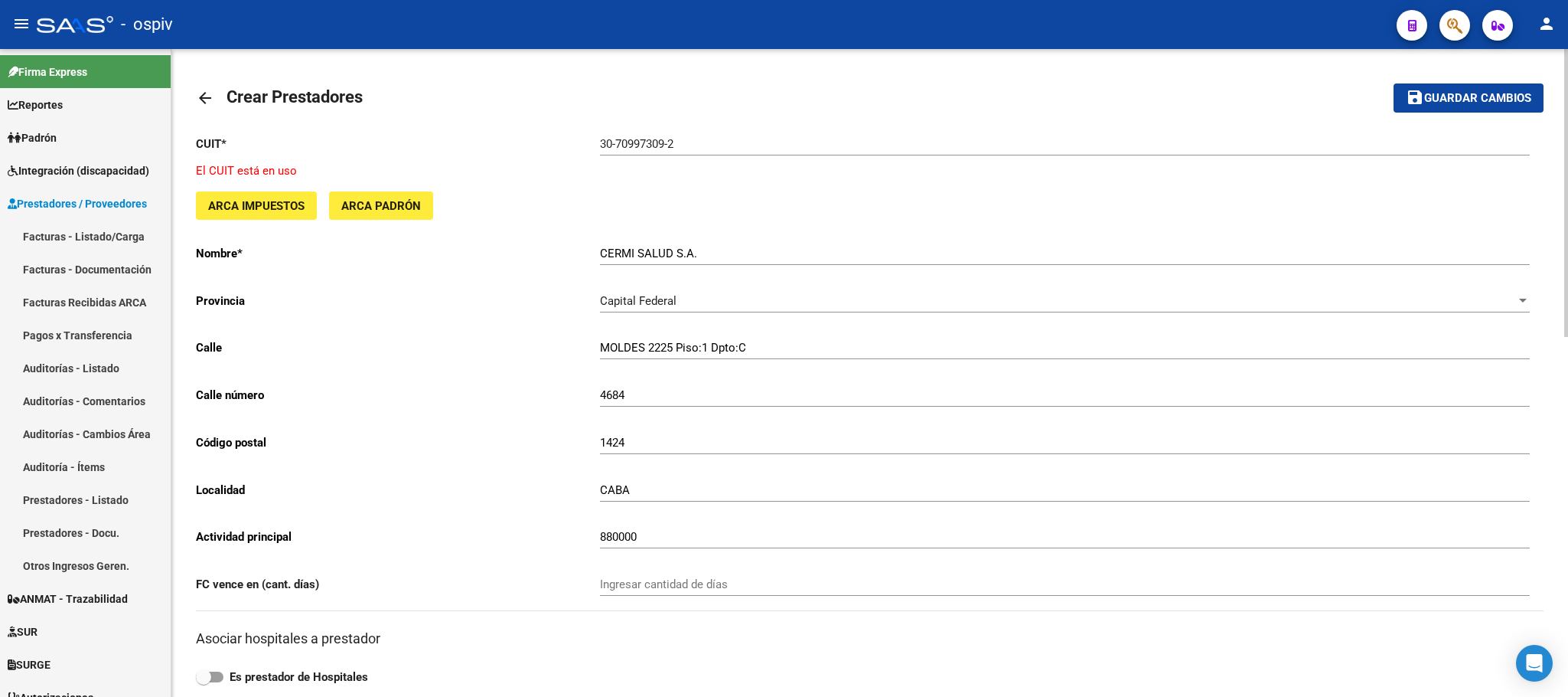
click at [203, 93] on mat-icon "arrow_back" at bounding box center [205, 98] width 19 height 19
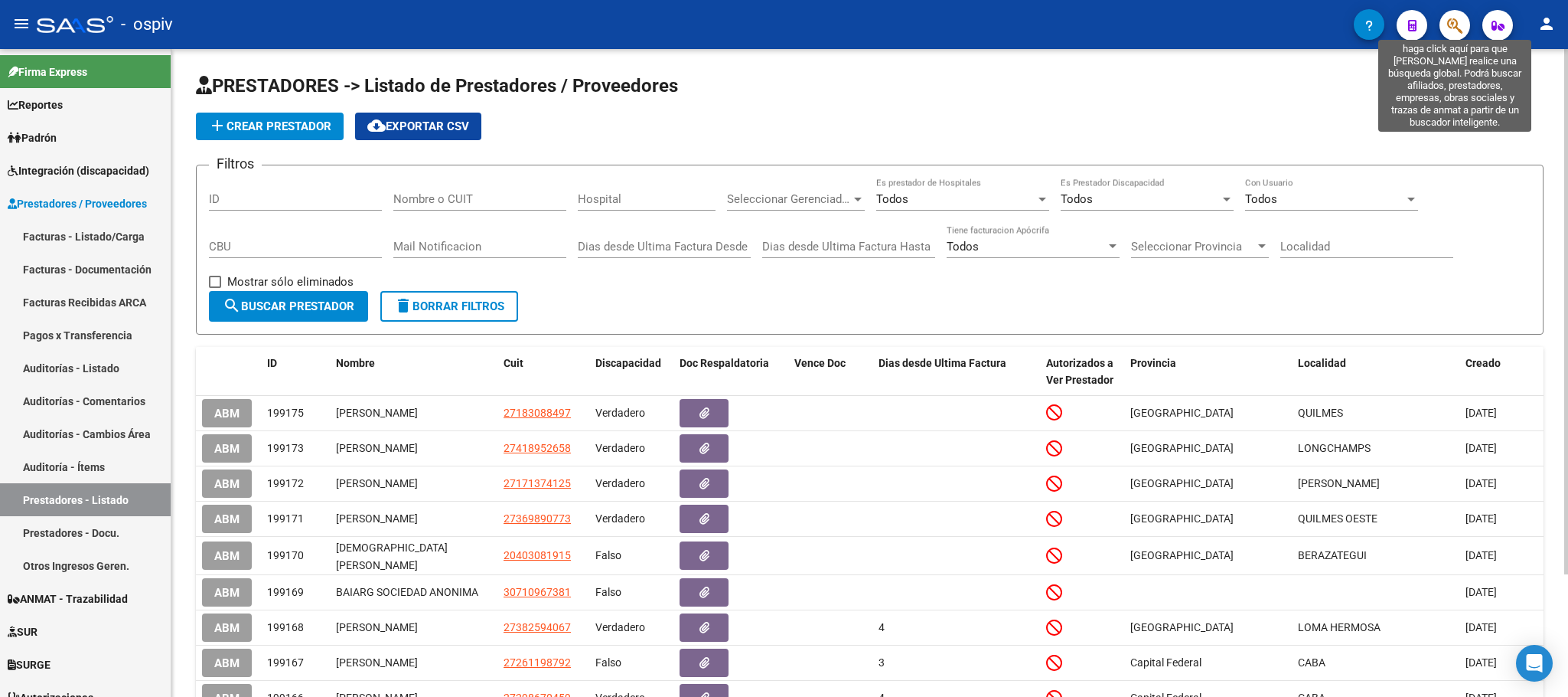
click at [1454, 24] on icon "button" at bounding box center [1454, 26] width 15 height 18
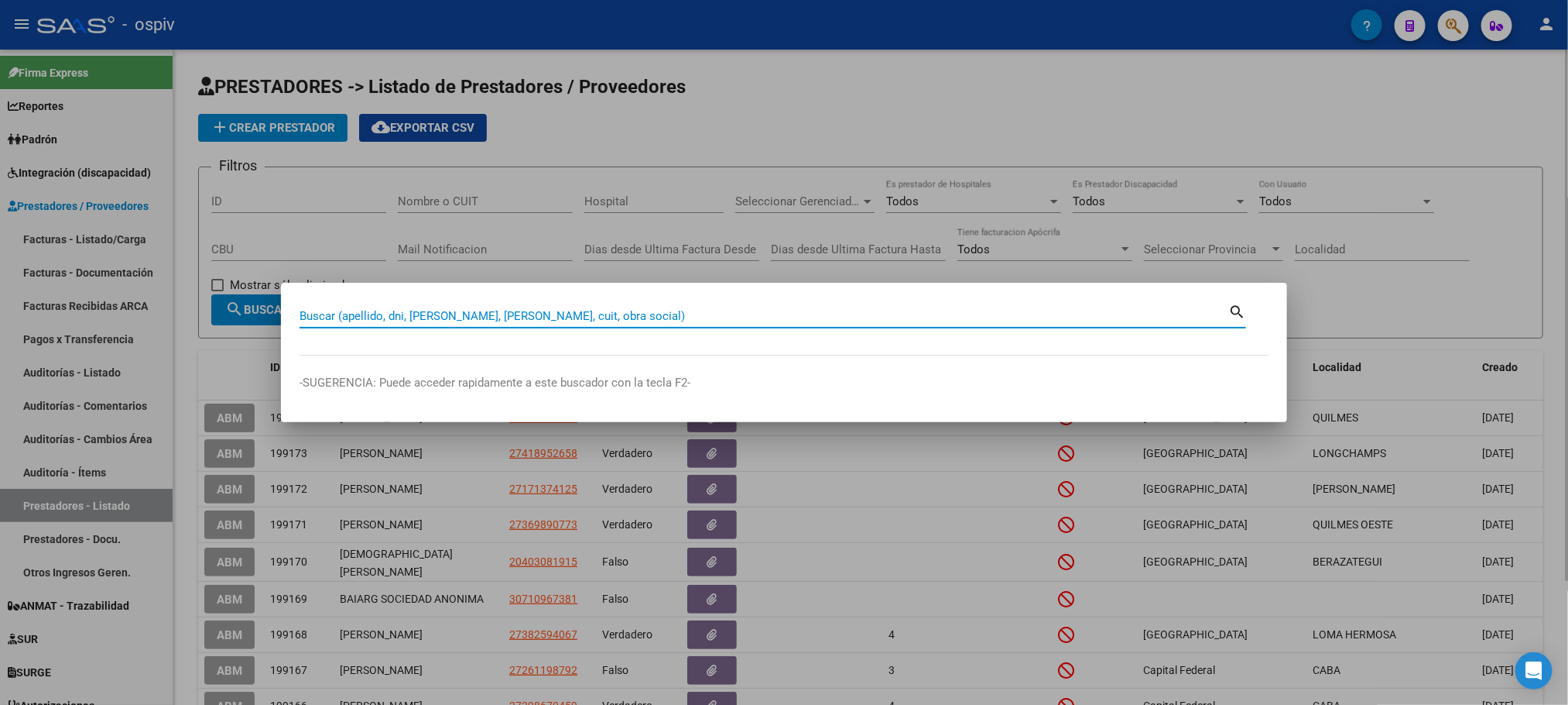
click at [449, 312] on input "Buscar (apellido, dni, [PERSON_NAME], [PERSON_NAME], cuit, obra social)" at bounding box center [764, 316] width 928 height 14
paste input "30-70997309-2"
type input "30709973092"
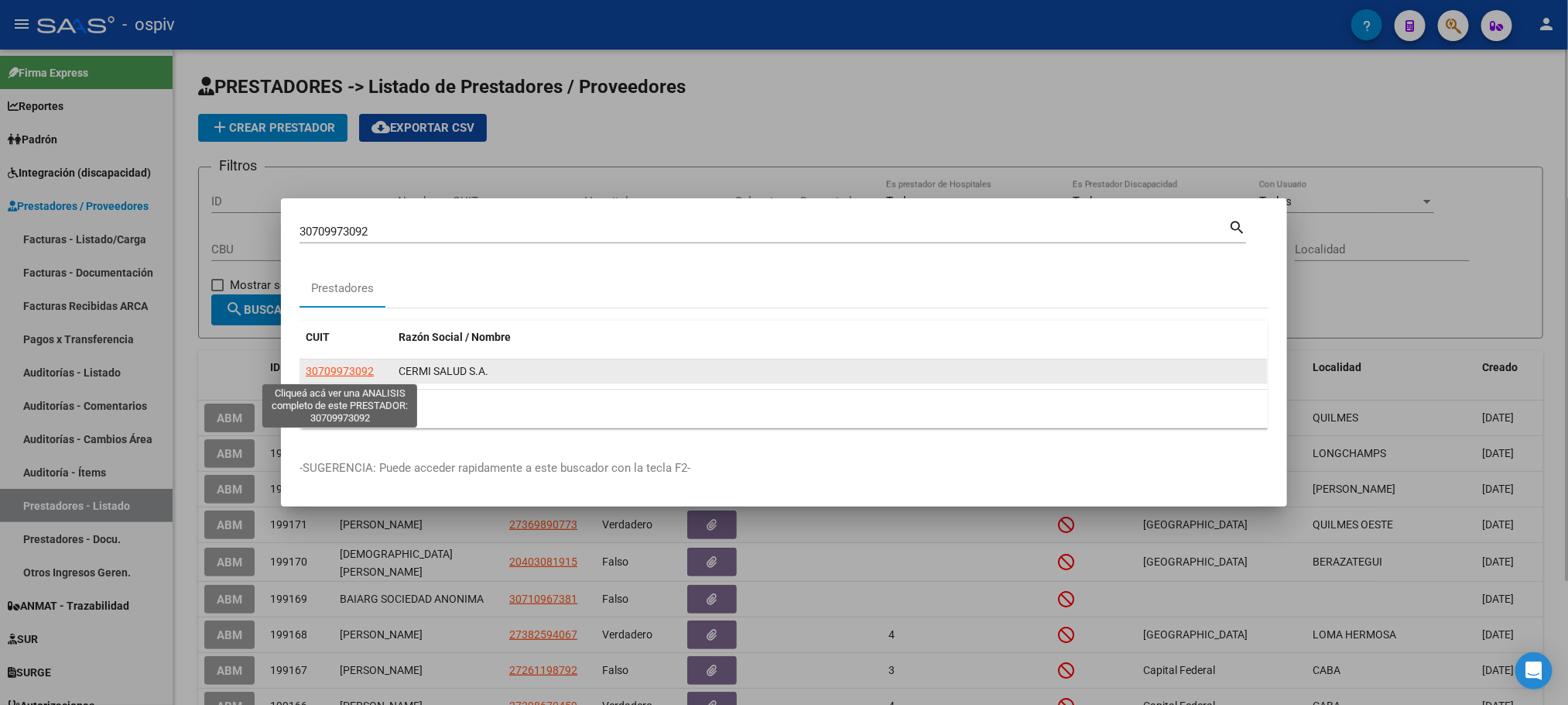
click at [341, 376] on span "30709973092" at bounding box center [340, 371] width 68 height 12
type textarea "30709973092"
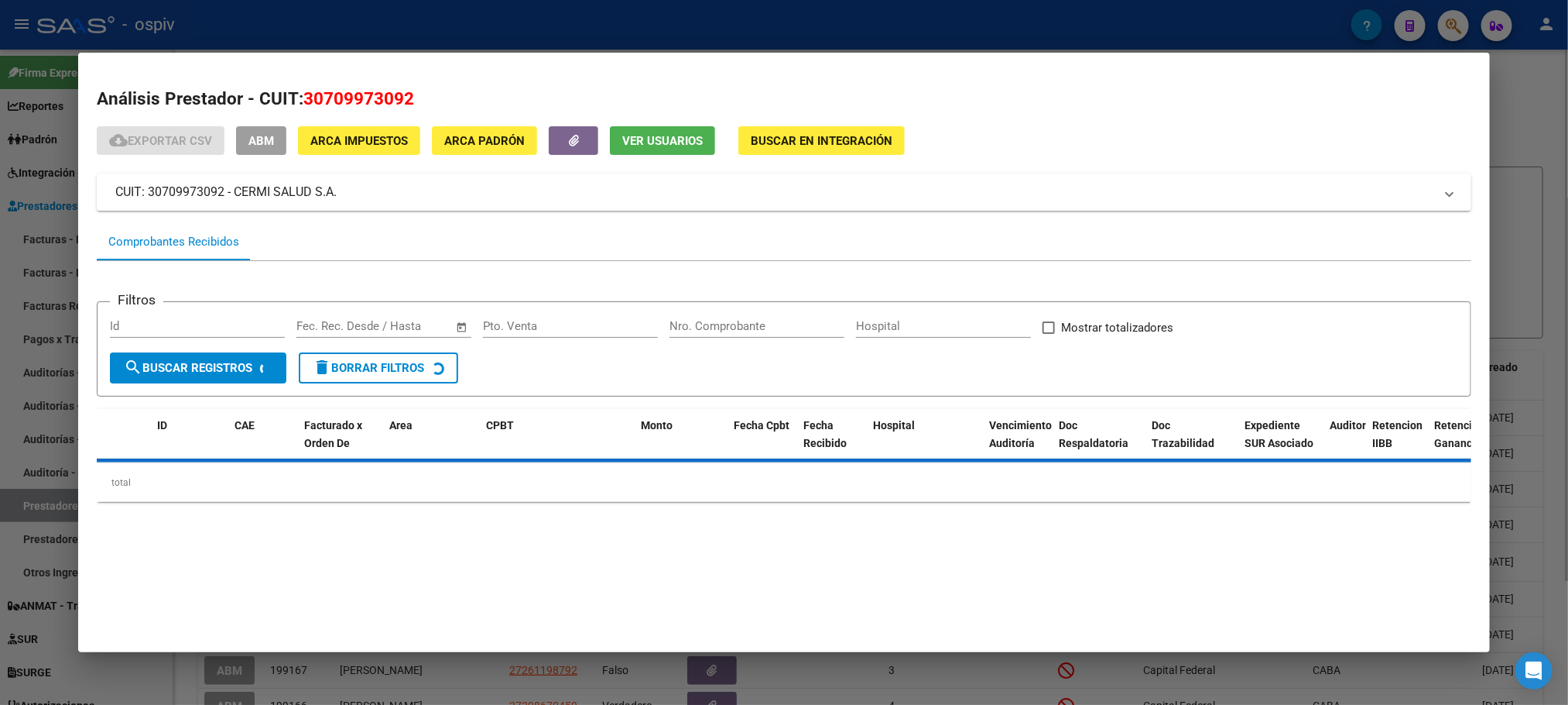
click at [254, 137] on span "ABM" at bounding box center [262, 141] width 26 height 14
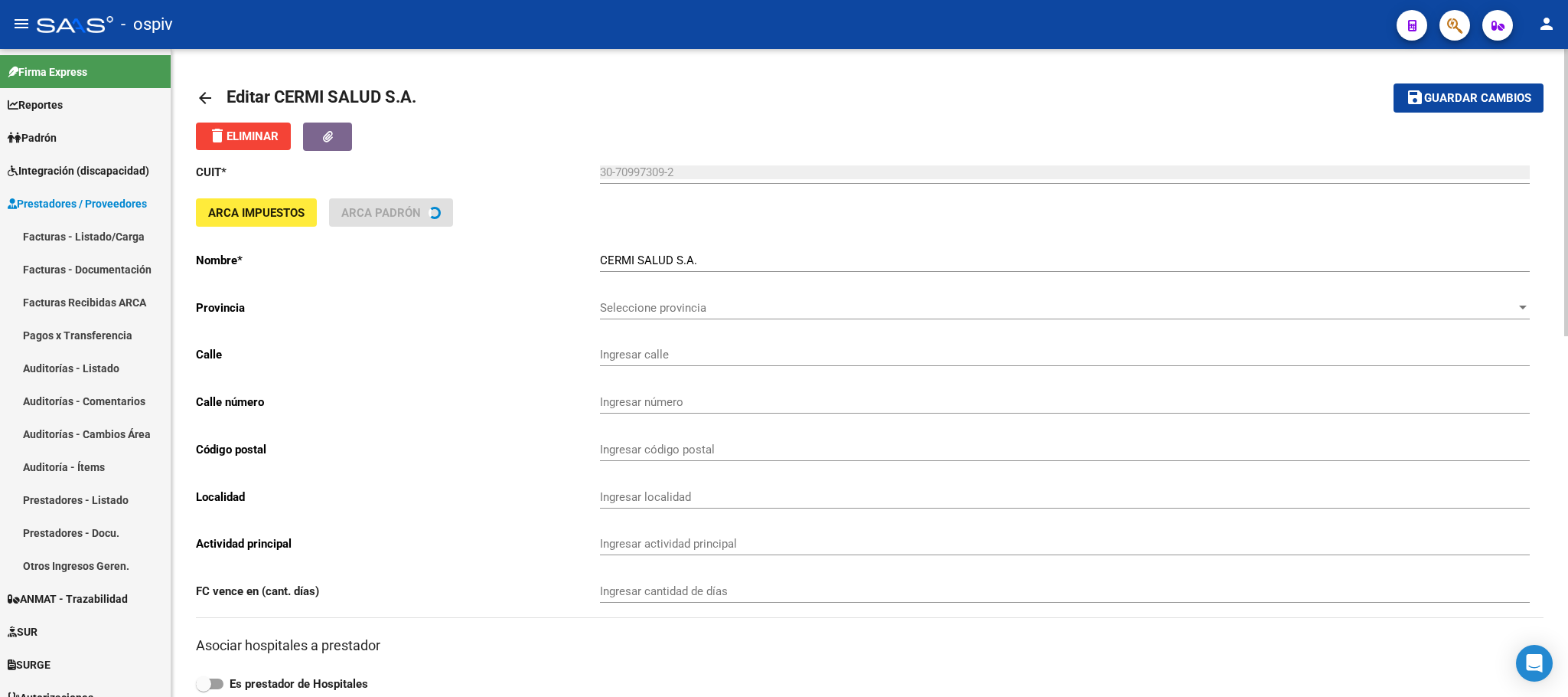
type input "RIVADAVIA AV."
type input "4684"
type input "1424"
type input "CABA"
type input "880000"
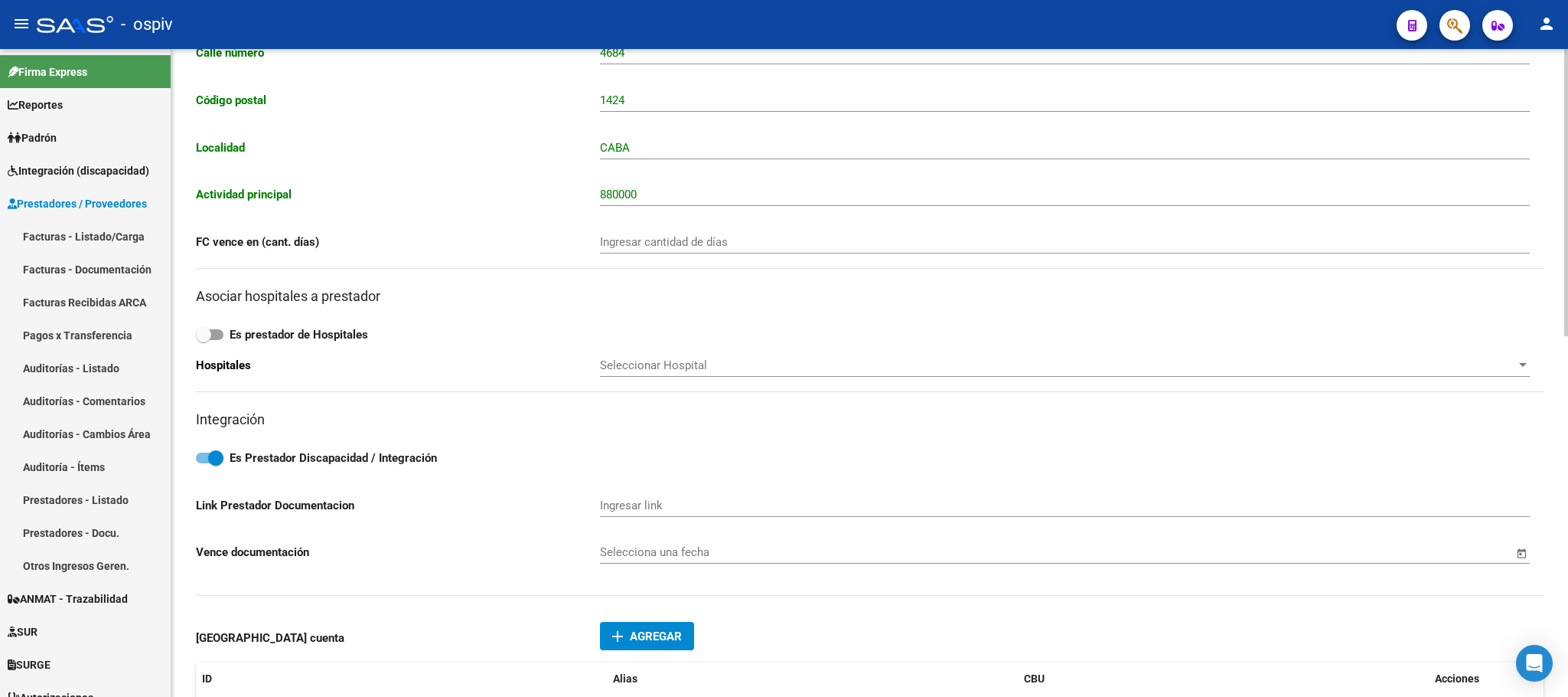
scroll to position [382, 0]
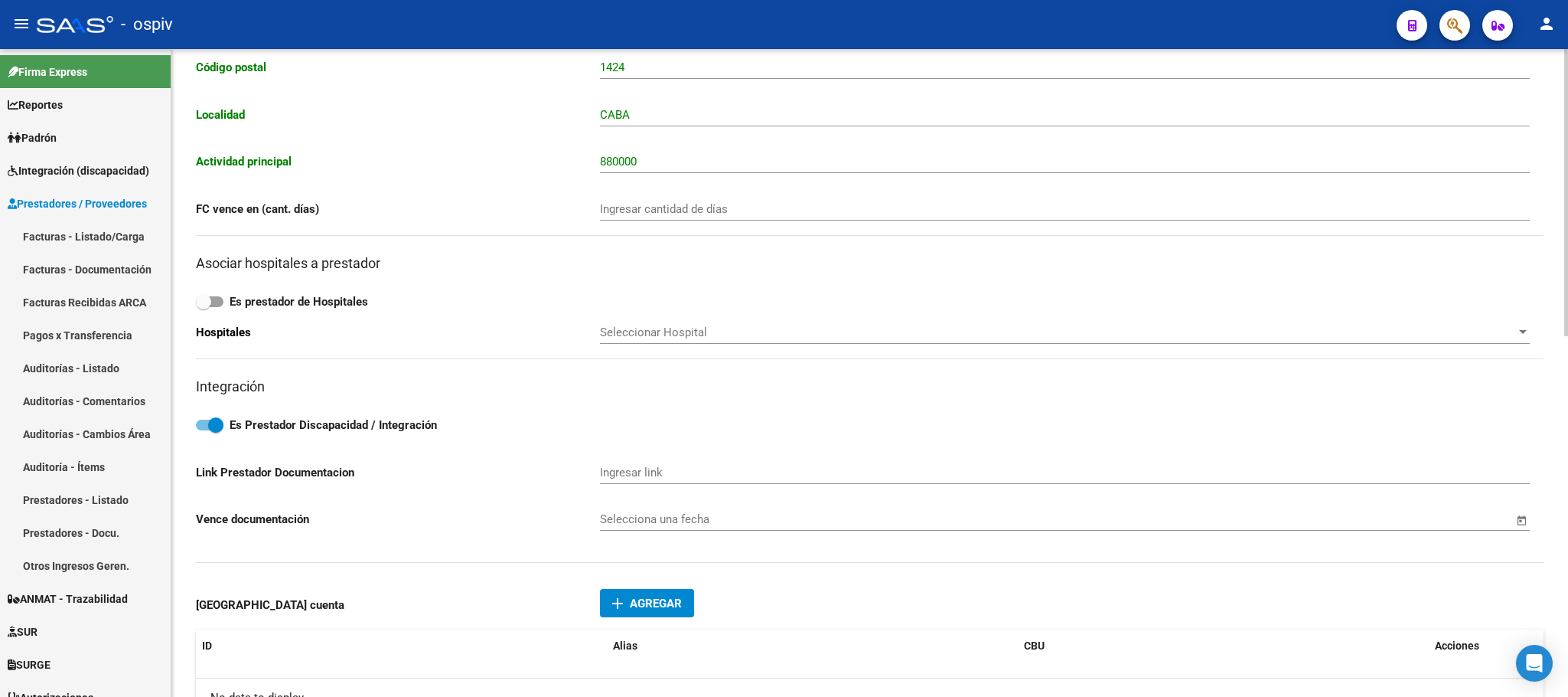
click at [212, 432] on span at bounding box center [216, 424] width 15 height 15
click at [204, 431] on input "Es Prestador Discapacidad / Integración" at bounding box center [203, 430] width 1 height 1
click at [208, 432] on span at bounding box center [203, 424] width 15 height 15
click at [204, 431] on input "Es Prestador Discapacidad / Integración" at bounding box center [203, 430] width 1 height 1
checkbox input "true"
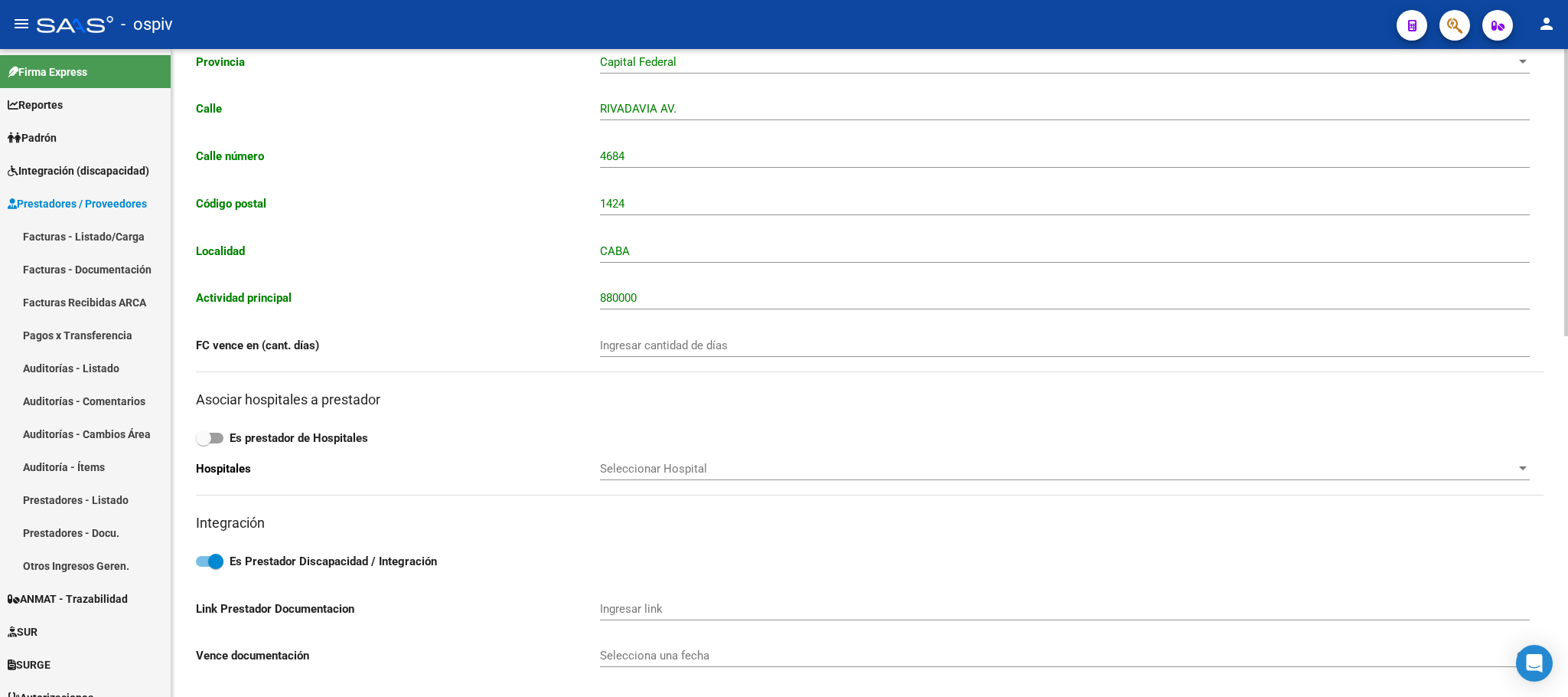
scroll to position [0, 0]
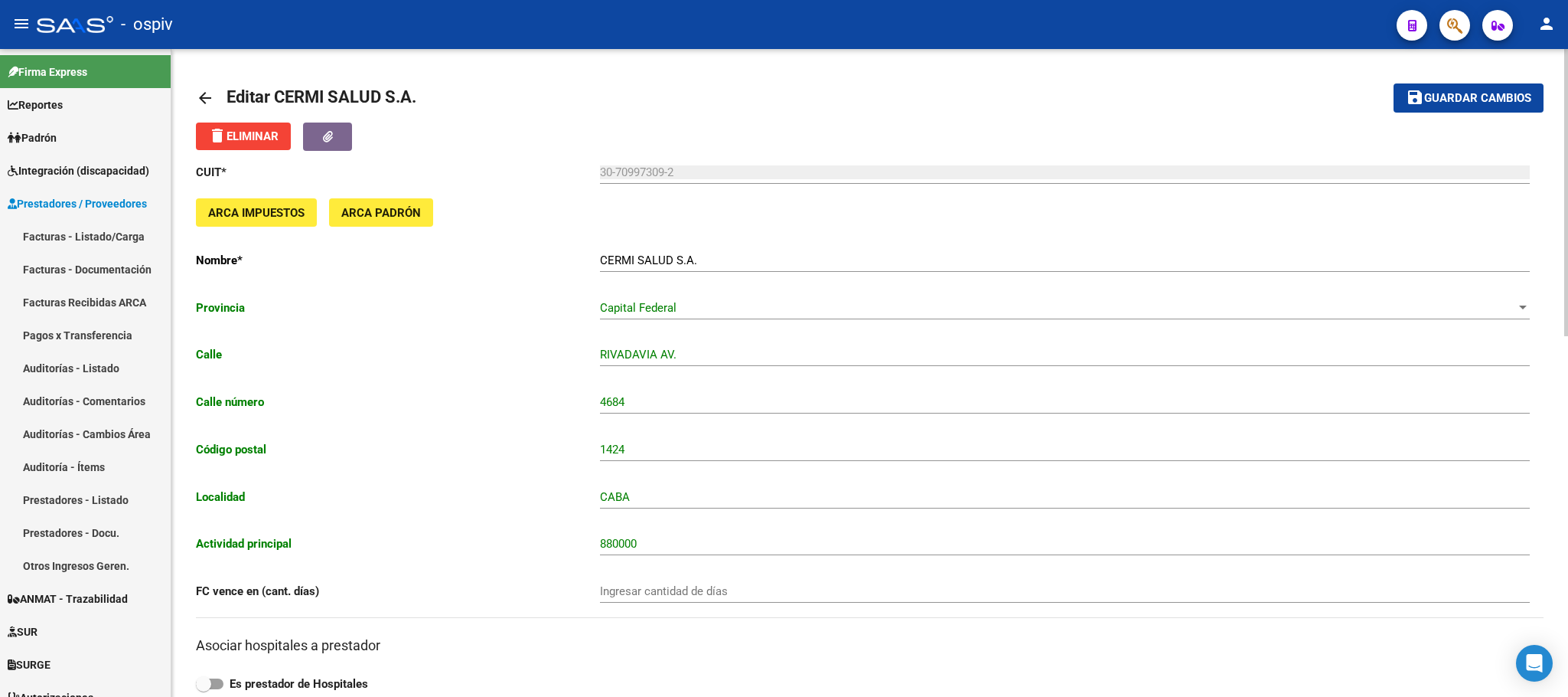
click at [1495, 102] on span "Guardar cambios" at bounding box center [1478, 99] width 107 height 14
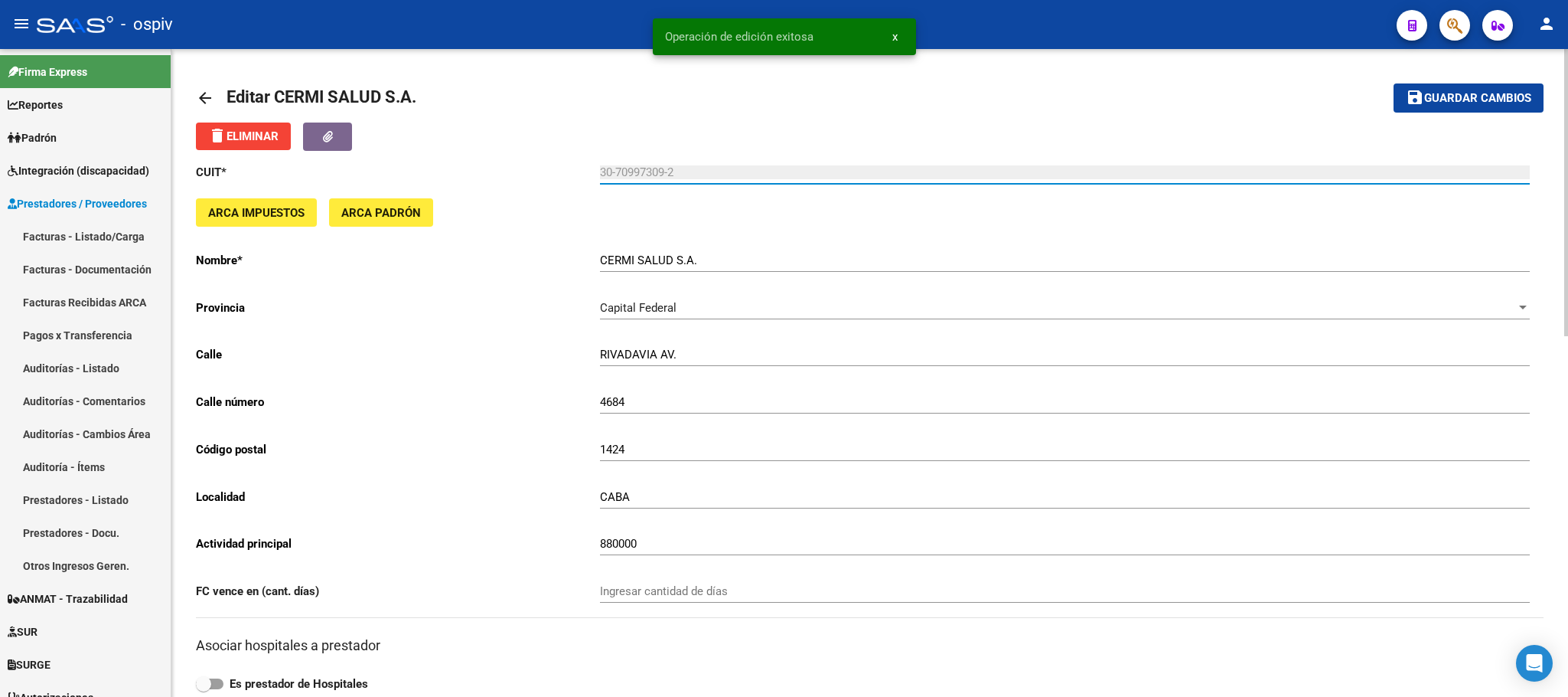
drag, startPoint x: 682, startPoint y: 173, endPoint x: 595, endPoint y: 175, distance: 87.0
click at [595, 175] on app-form-text-field "CUIT * 30-70997309-2 Ingresar cuit" at bounding box center [862, 172] width 1334 height 14
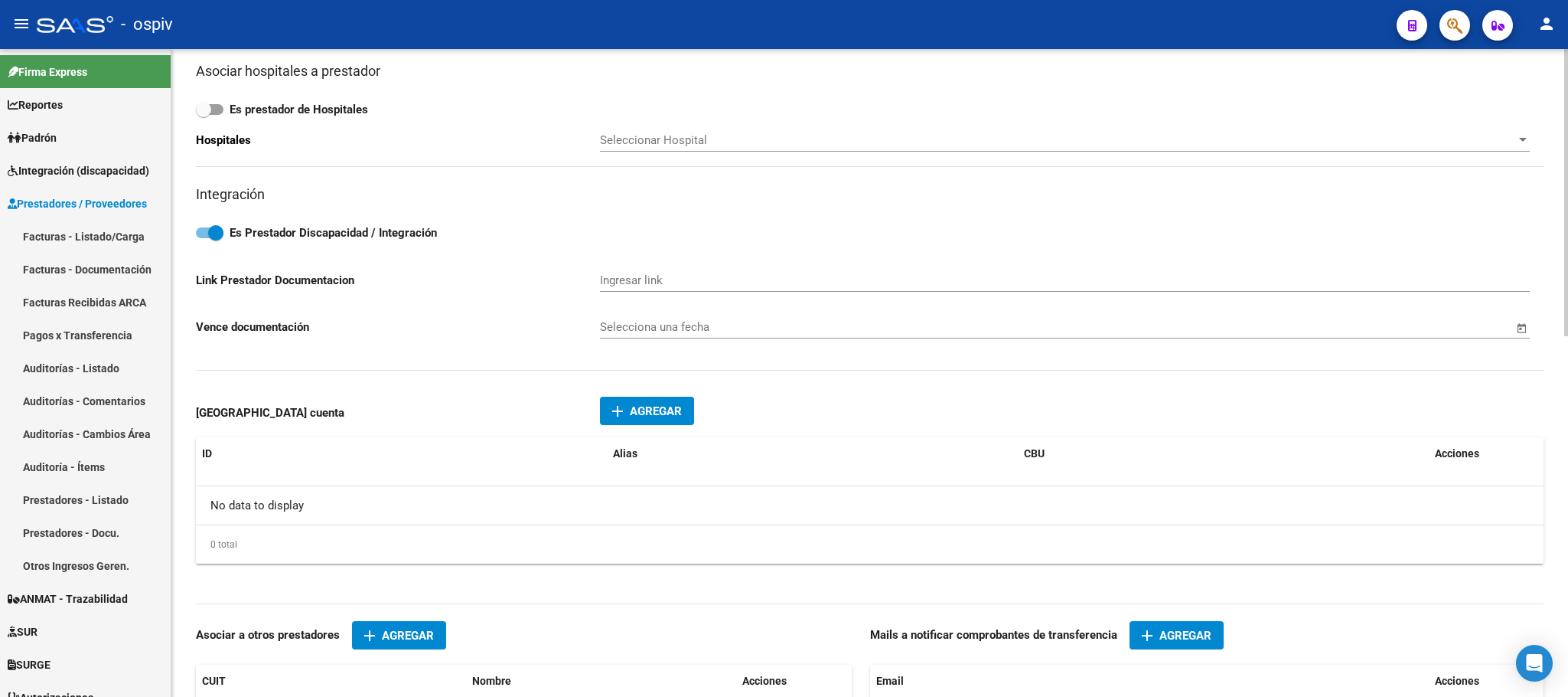
scroll to position [765, 0]
